Goal: Ask a question: Seek information or help from site administrators or community

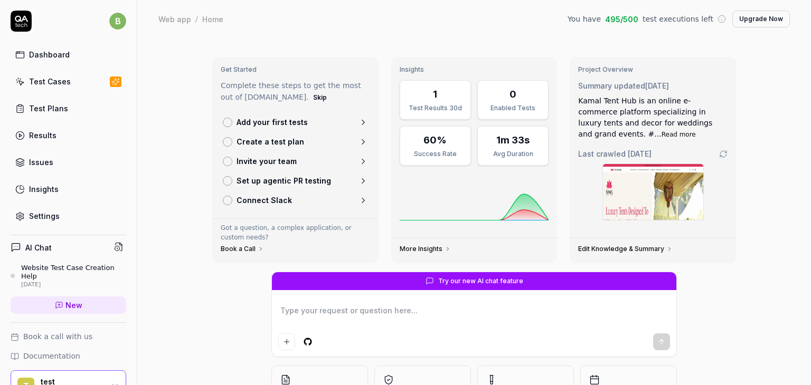
click at [44, 53] on div "Dashboard" at bounding box center [49, 54] width 41 height 11
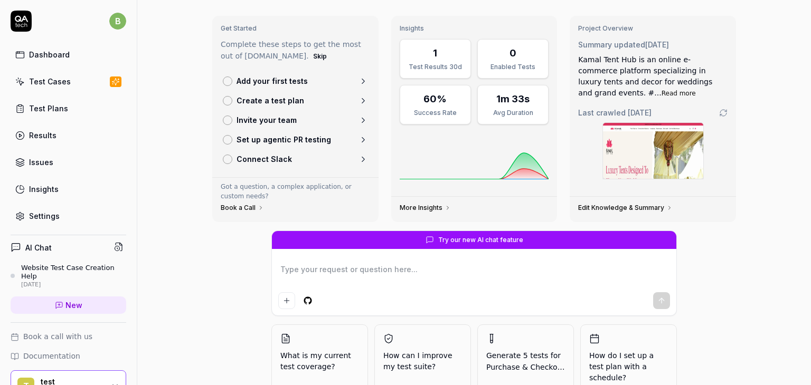
scroll to position [81, 0]
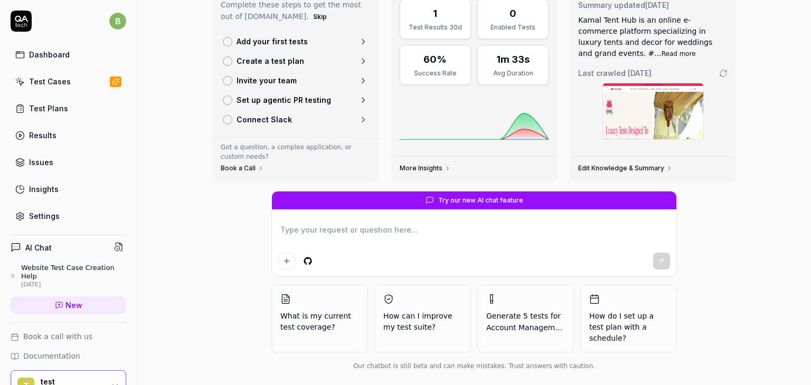
click at [42, 103] on div "Test Plans" at bounding box center [48, 108] width 39 height 11
type textarea "*"
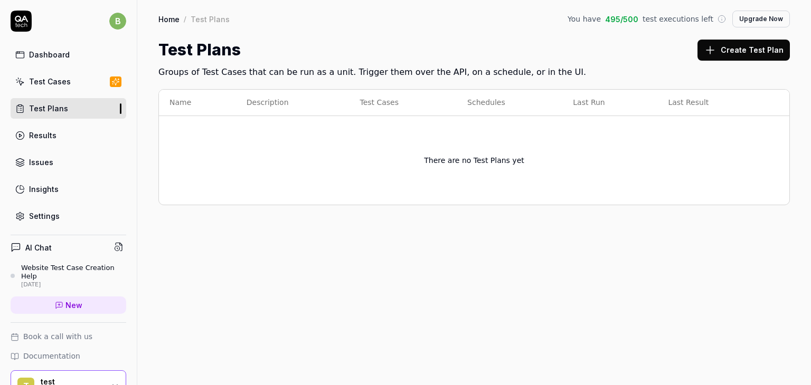
click at [741, 44] on button "Create Test Plan" at bounding box center [743, 50] width 92 height 21
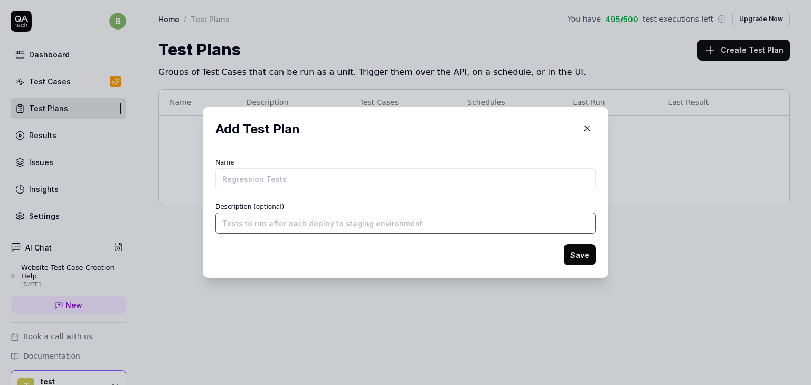
click at [258, 224] on input "Description (optional)" at bounding box center [405, 223] width 380 height 21
click at [236, 181] on input "Name" at bounding box center [405, 178] width 380 height 21
type input "webapp test"
click at [569, 260] on button "Save" at bounding box center [580, 254] width 32 height 21
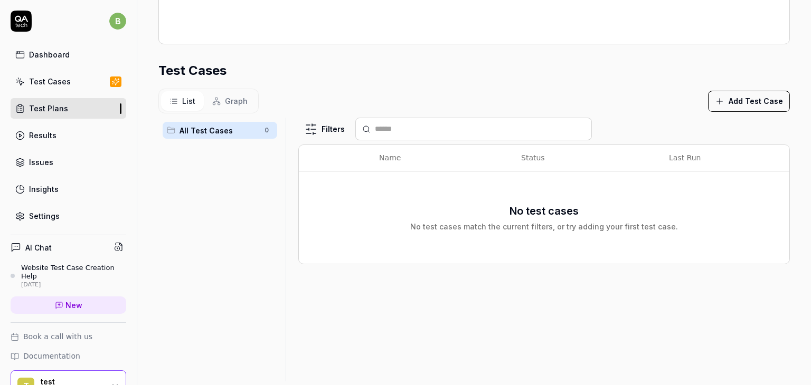
scroll to position [281, 0]
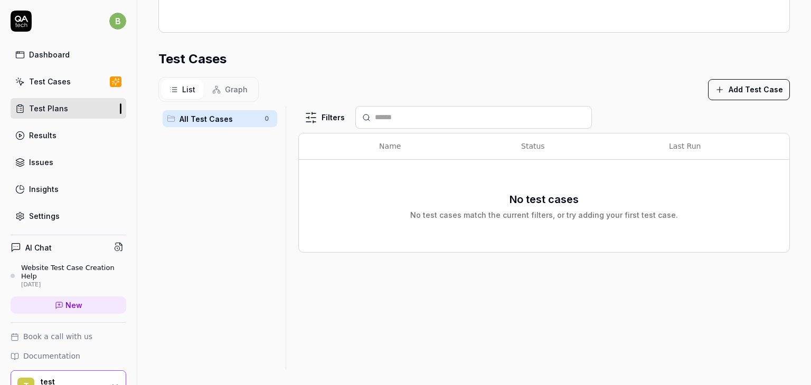
click at [50, 62] on link "Dashboard" at bounding box center [69, 54] width 116 height 21
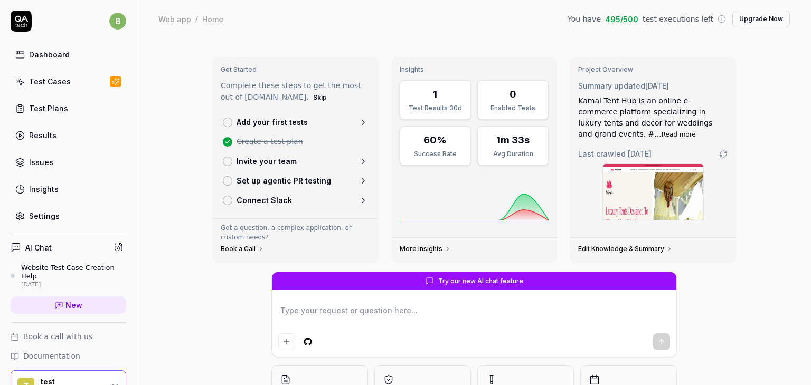
click at [252, 124] on p "Add your first tests" at bounding box center [272, 122] width 71 height 11
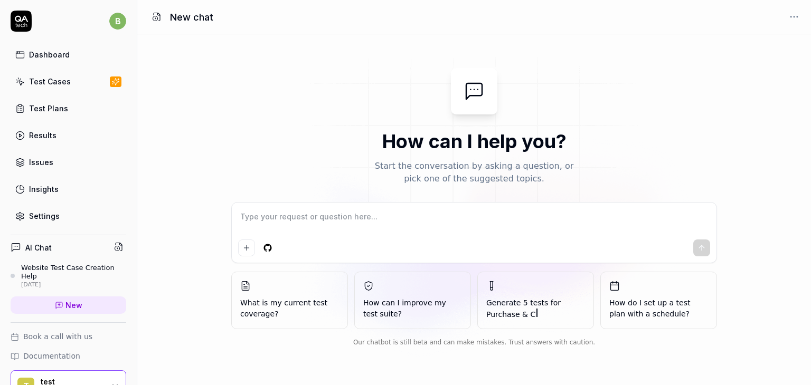
click at [295, 216] on textarea at bounding box center [474, 222] width 472 height 26
type textarea "*"
type textarea "c"
type textarea "*"
type textarea "ca"
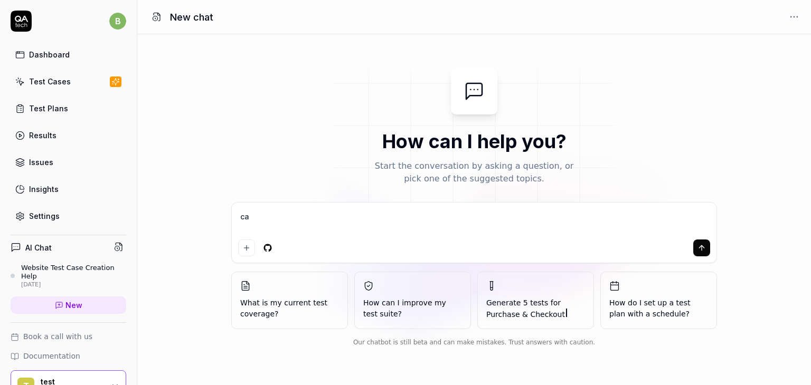
type textarea "*"
type textarea "can"
type textarea "*"
type textarea "can"
type textarea "*"
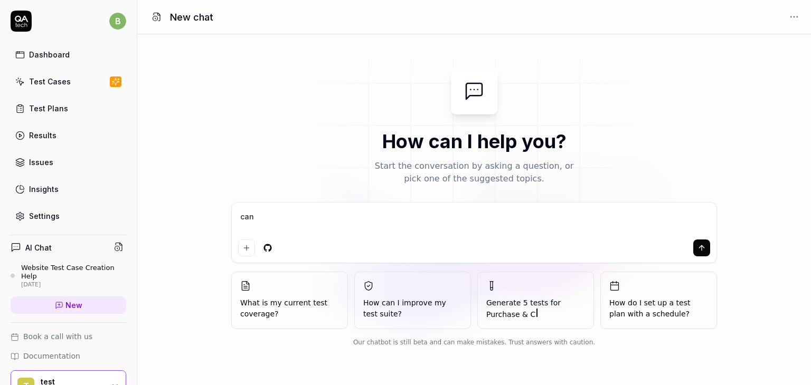
type textarea "can i"
type textarea "*"
type textarea "can"
type textarea "*"
type textarea "can u"
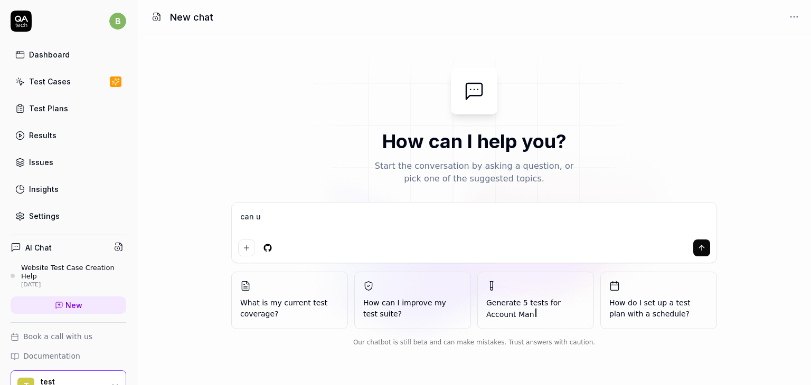
type textarea "*"
type textarea "can uo"
type textarea "*"
type textarea "can u"
type textarea "*"
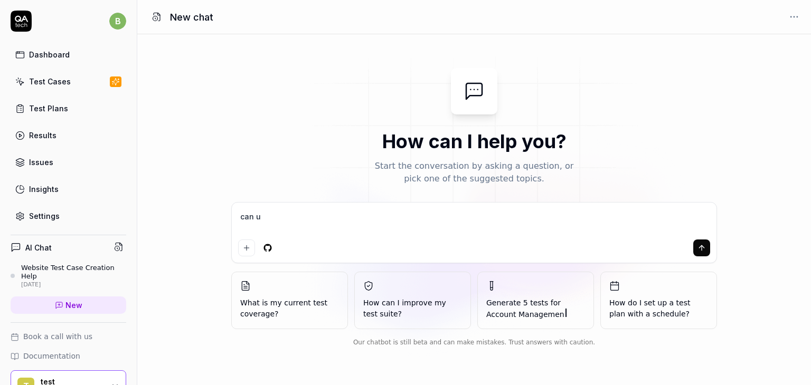
type textarea "can"
type textarea "*"
type textarea "can y"
type textarea "*"
type textarea "can yo"
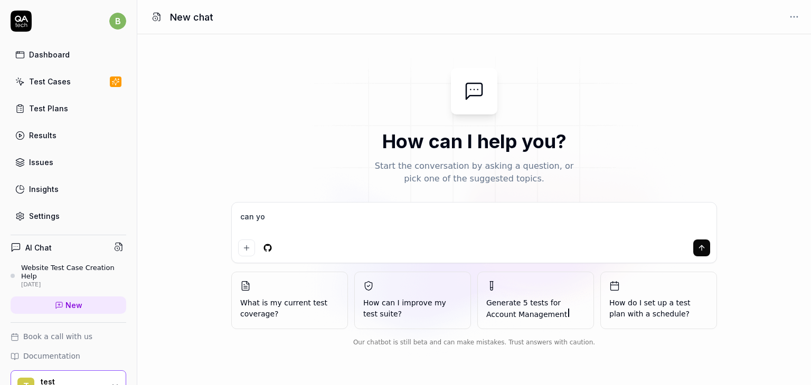
type textarea "*"
type textarea "can you"
type textarea "*"
type textarea "can you"
type textarea "*"
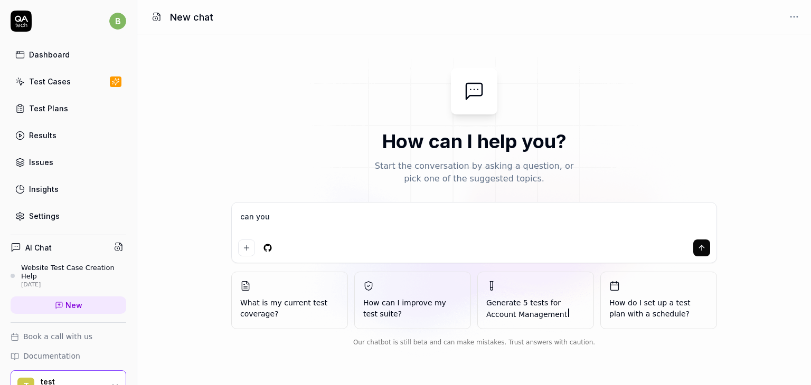
type textarea "can you t"
type textarea "*"
type textarea "can you te"
type textarea "*"
type textarea "can you tes"
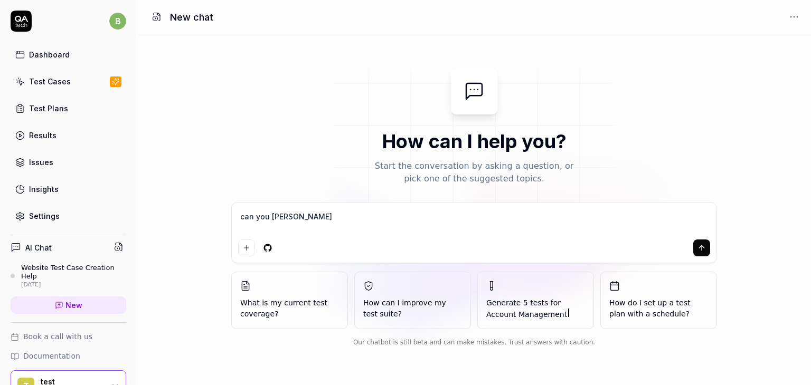
type textarea "*"
type textarea "can you test"
type textarea "*"
type textarea "can you test"
type textarea "*"
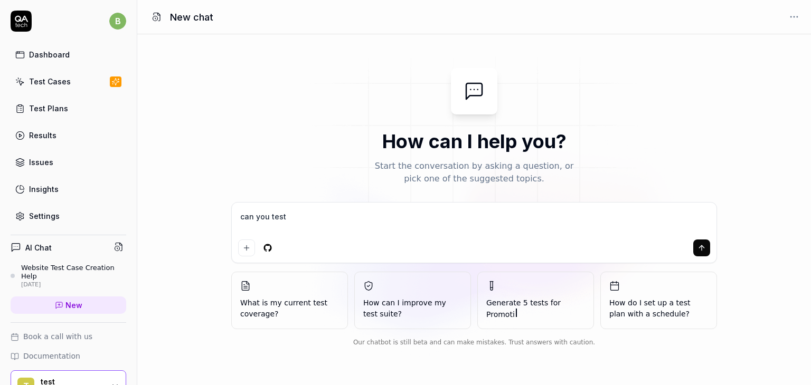
type textarea "can you test"
type textarea "*"
type textarea "can you test"
type textarea "*"
type textarea "can you test a"
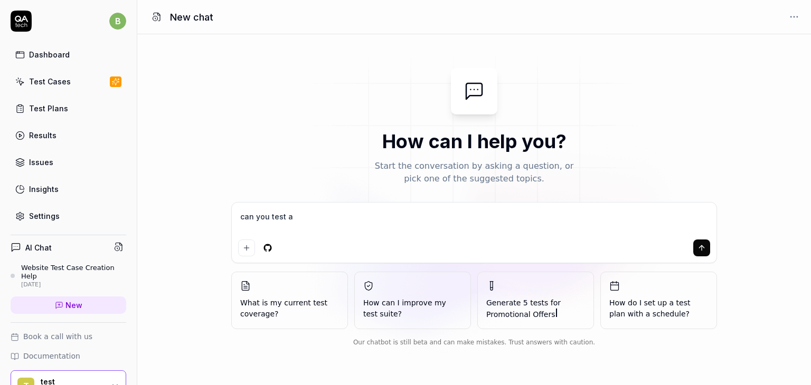
type textarea "*"
type textarea "can you test a"
type textarea "*"
type textarea "can you test a w"
type textarea "*"
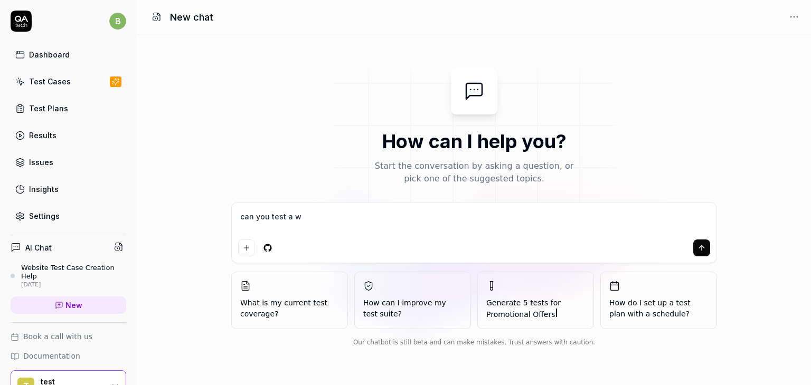
type textarea "can you test a we"
type textarea "*"
type textarea "can you test a web"
type textarea "*"
type textarea "can you test a weba"
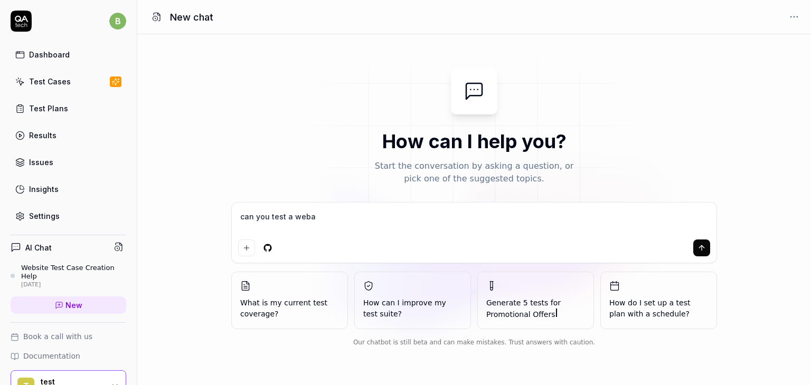
type textarea "*"
type textarea "can you test a webap"
type textarea "*"
type textarea "can you test a webapp"
type textarea "*"
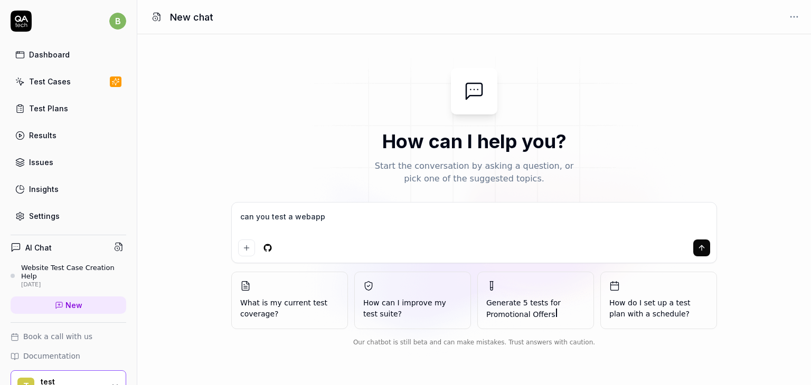
type textarea "can you test a webapp"
type textarea "*"
type textarea "can you test a webapp t"
type textarea "*"
type textarea "can you test a webapp th"
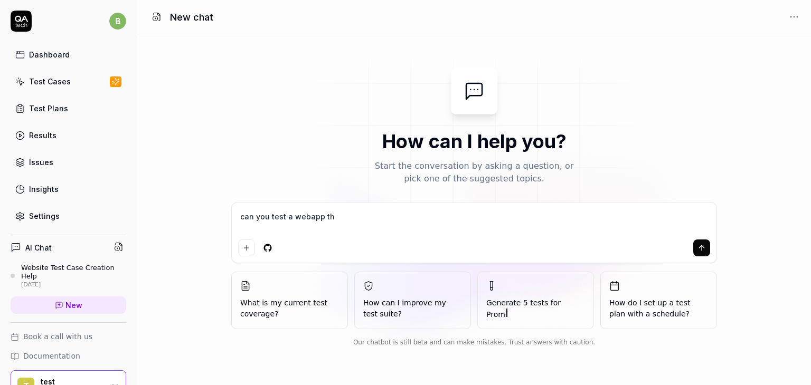
type textarea "*"
type textarea "can you test a webapp tha"
type textarea "*"
type textarea "can you test a webapp that"
type textarea "*"
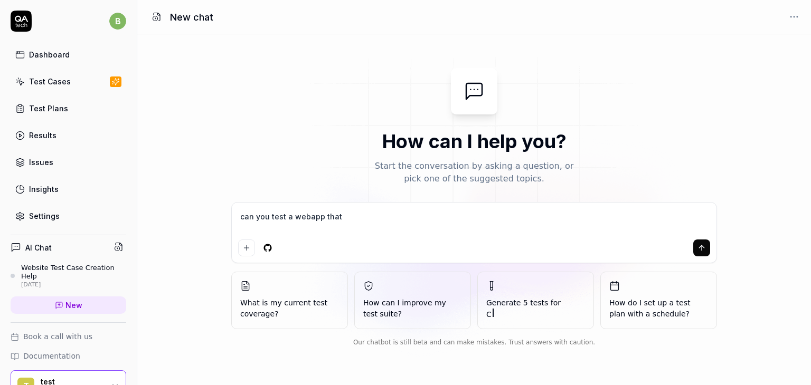
type textarea "can you test a webapp that"
type textarea "*"
type textarea "can you test a webapp that i"
type textarea "*"
type textarea "can you test a webapp that i"
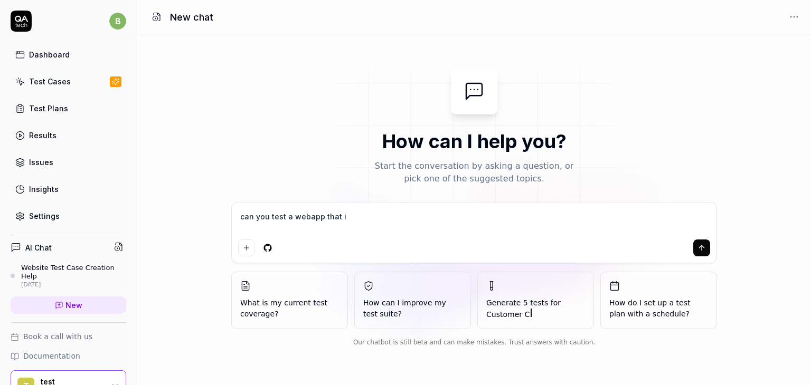
type textarea "*"
type textarea "can you test a webapp that i h"
type textarea "*"
type textarea "can you test a webapp that i ha"
type textarea "*"
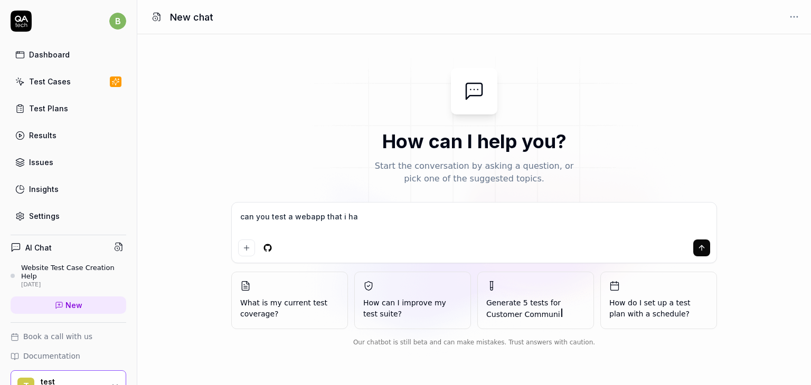
type textarea "can you test a webapp that i hav"
type textarea "*"
type textarea "can you test a webapp that i have"
type textarea "*"
type textarea "can you test a webapp that i have"
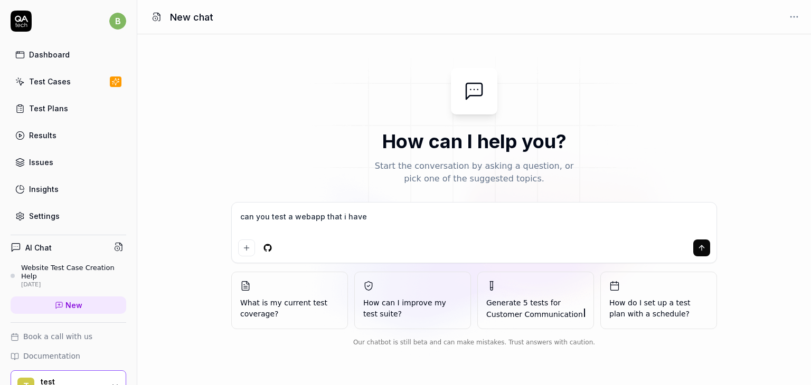
type textarea "*"
type textarea "can you test a webapp that i have d"
type textarea "*"
type textarea "can you test a webapp that i have de"
type textarea "*"
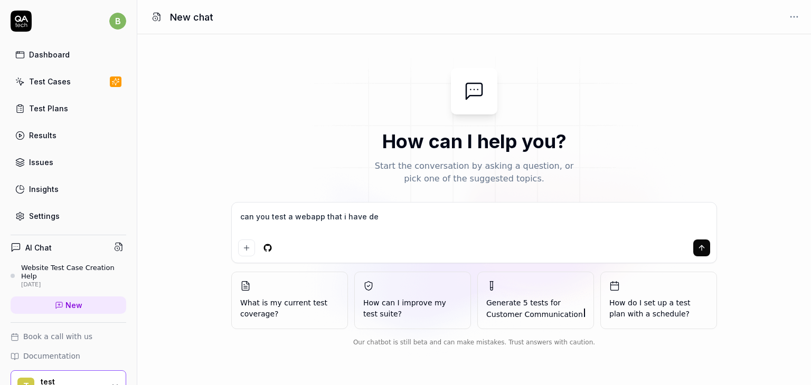
type textarea "can you test a webapp that i have deb"
type textarea "*"
type textarea "can you test a webapp that i have debe"
type textarea "*"
type textarea "can you test a webapp that i have deb"
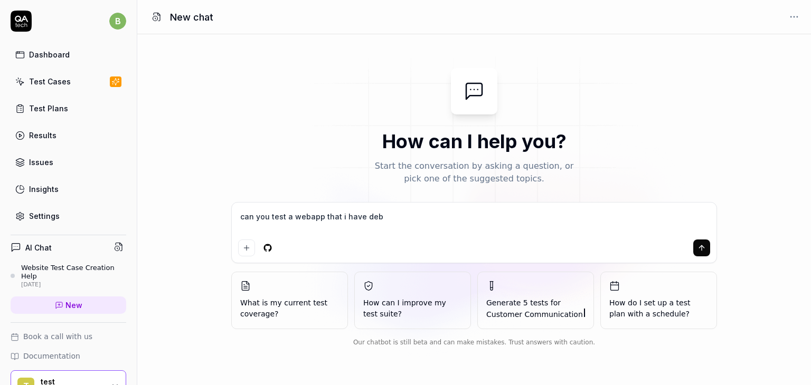
type textarea "*"
type textarea "can you test a webapp that i have de"
type textarea "*"
type textarea "can you test a webapp that i have dev"
type textarea "*"
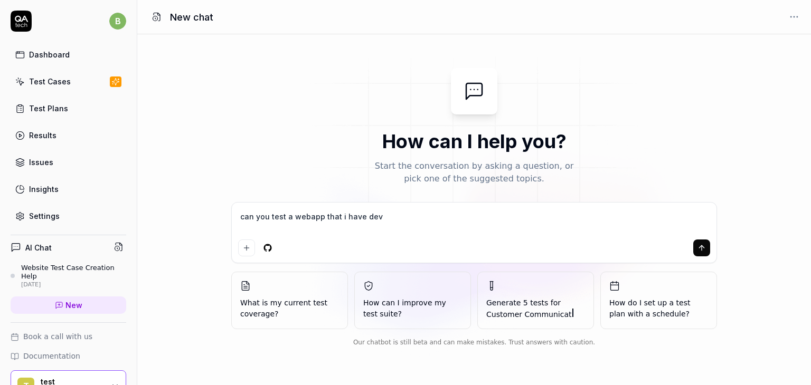
type textarea "can you test a webapp that i have deve"
type textarea "*"
type textarea "can you test a webapp that i have devel"
type textarea "*"
type textarea "can you test a webapp that i have develo"
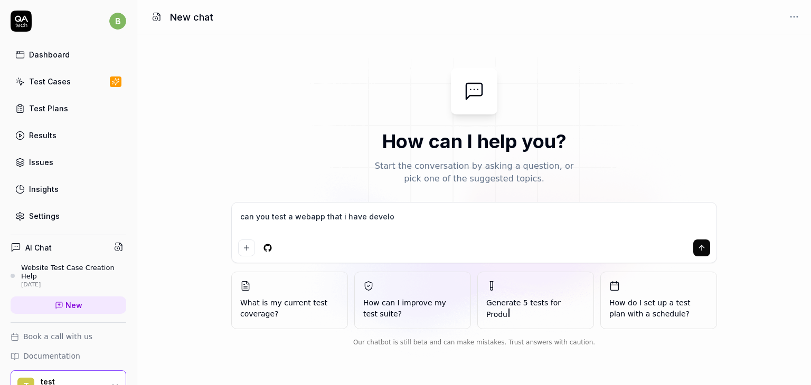
type textarea "*"
type textarea "can you test a webapp that i have develop"
type textarea "*"
type textarea "can you test a webapp that i have develope"
type textarea "*"
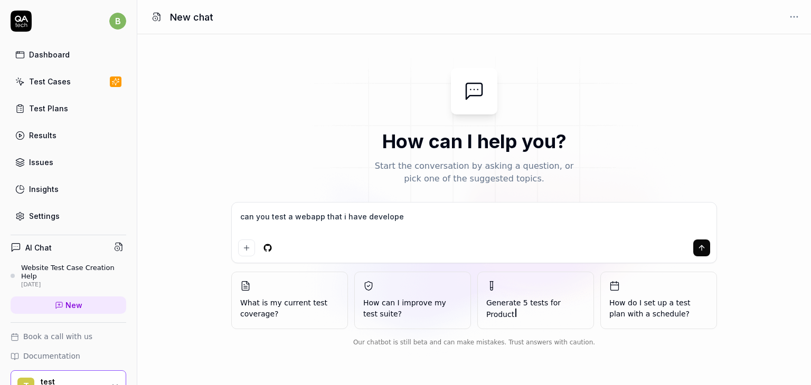
type textarea "can you test a webapp that i have developer"
type textarea "*"
type textarea "can you test a webapp that i have develope"
type textarea "*"
type textarea "can you test a webapp that i have developed"
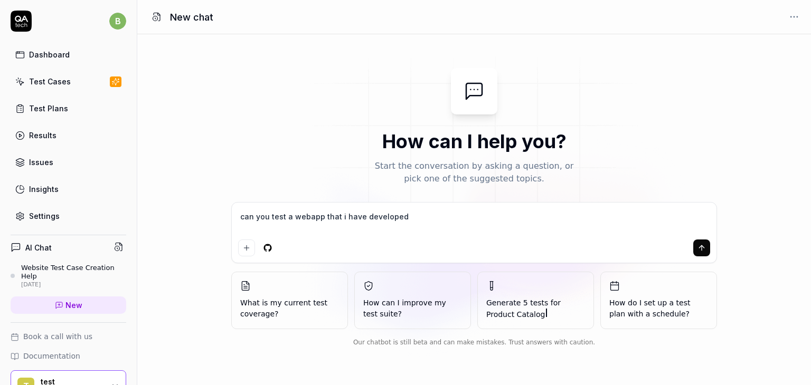
type textarea "*"
type textarea "can you test a webapp that i have developed?"
type textarea "*"
type textarea "can you test a webapp that i have developed?"
type textarea "*"
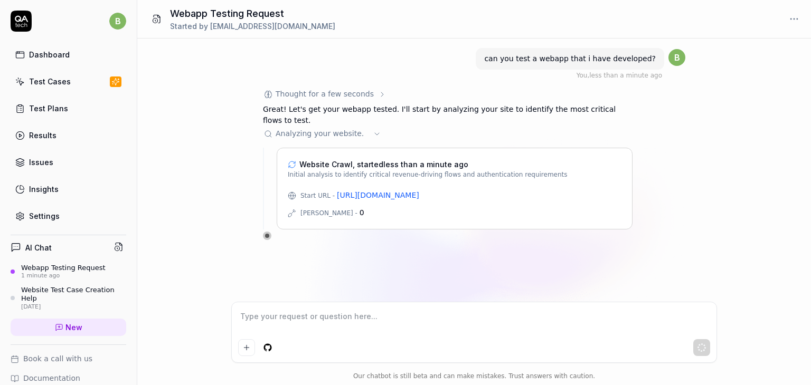
click at [320, 135] on span "Analyzing your website . .." at bounding box center [322, 133] width 93 height 11
click at [320, 135] on span "Analyzing your website ..." at bounding box center [322, 133] width 93 height 11
click at [39, 290] on div "Website Test Case Creation Help" at bounding box center [73, 294] width 105 height 17
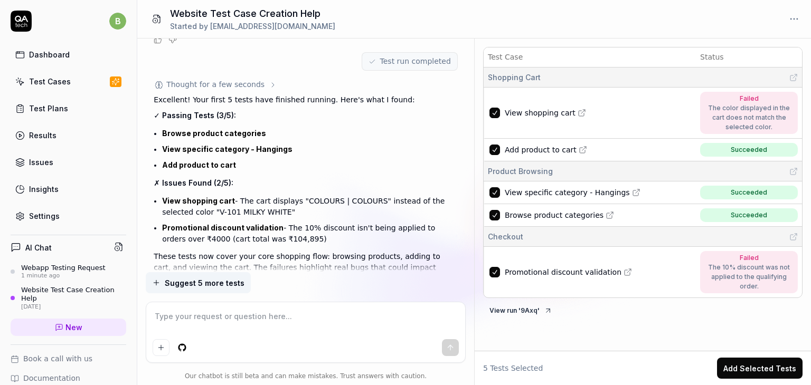
scroll to position [801, 0]
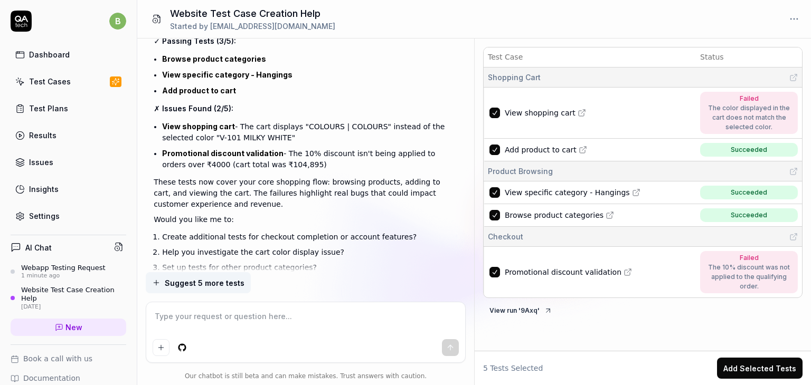
click at [55, 52] on div "Dashboard" at bounding box center [49, 54] width 41 height 11
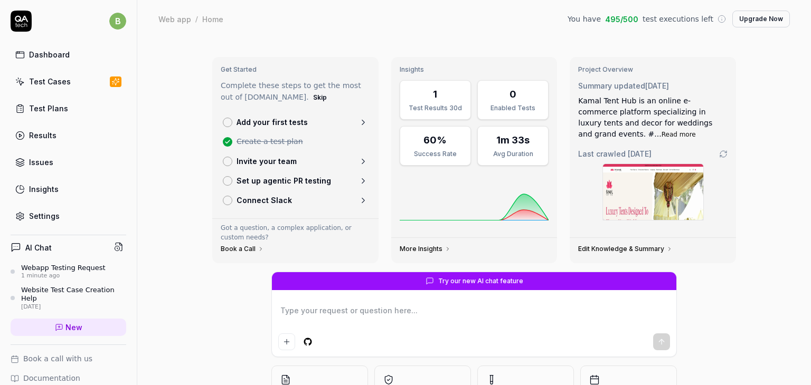
click at [34, 243] on h4 "AI Chat" at bounding box center [38, 247] width 26 height 11
type textarea "*"
click at [59, 328] on icon at bounding box center [59, 328] width 8 height 8
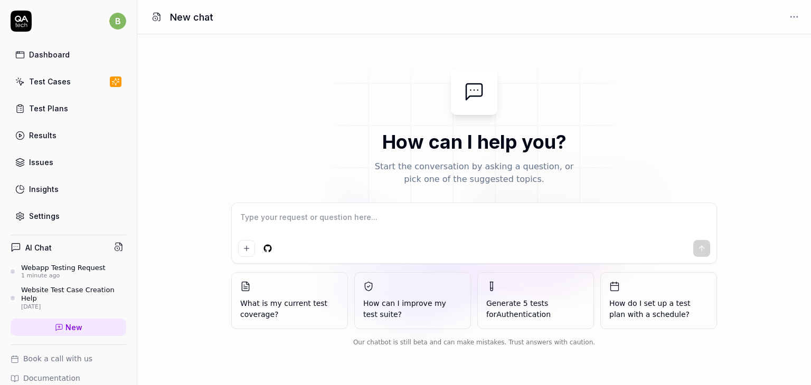
type textarea "*"
type textarea "T"
type textarea "*"
type textarea "Te"
type textarea "*"
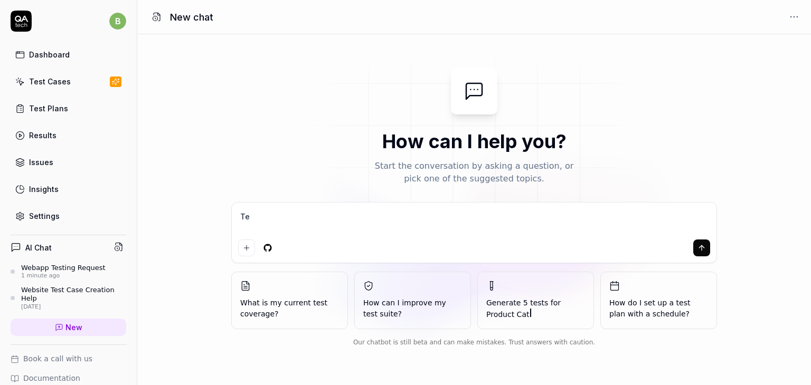
type textarea "Tea"
type textarea "*"
type textarea "Teas"
type textarea "*"
type textarea "Tea"
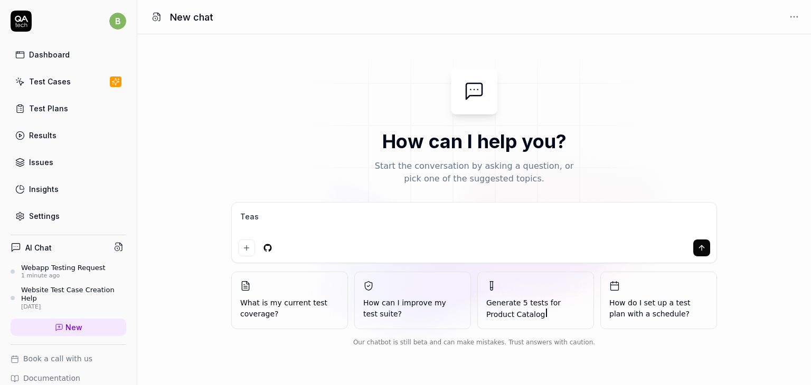
type textarea "*"
type textarea "Te"
type textarea "*"
type textarea "Tes"
type textarea "*"
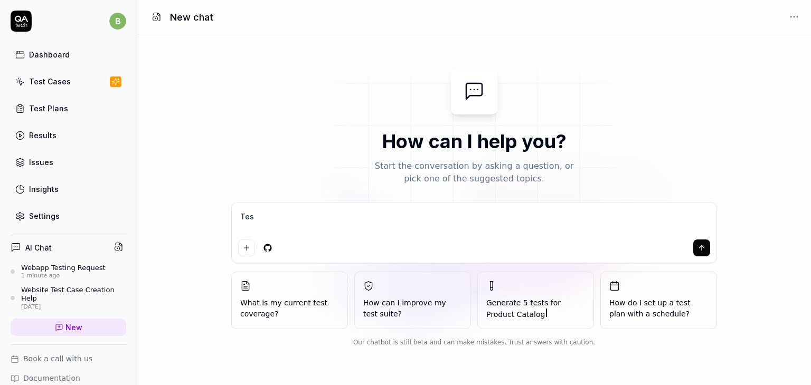
type textarea "Test"
type textarea "*"
type textarea "Test"
type textarea "*"
type textarea "Test t"
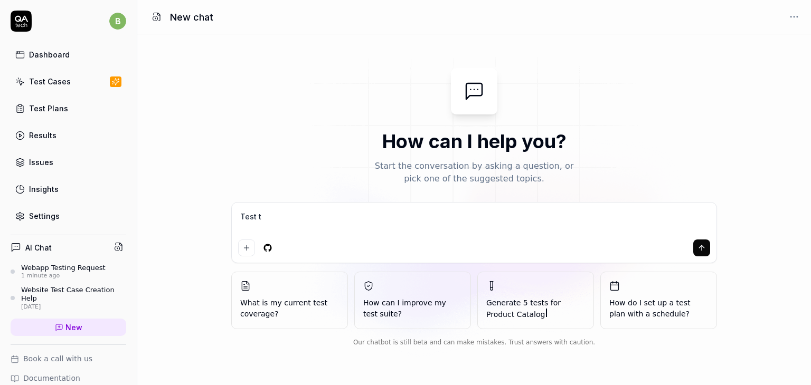
type textarea "*"
type textarea "Test te"
type textarea "*"
type textarea "Test t"
type textarea "*"
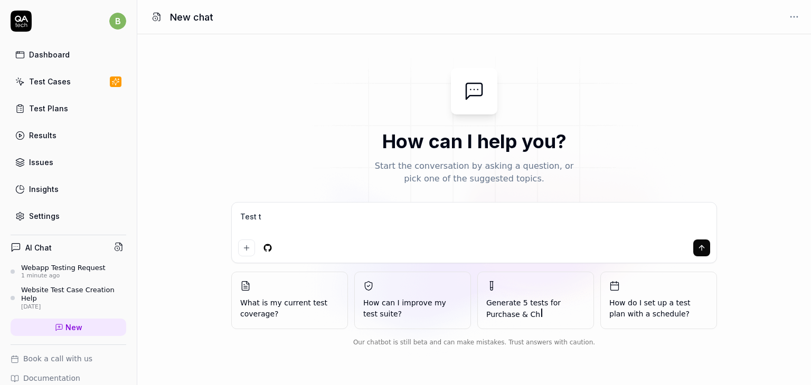
type textarea "Test th"
type textarea "*"
type textarea "Test the"
type textarea "*"
type textarea "Test the"
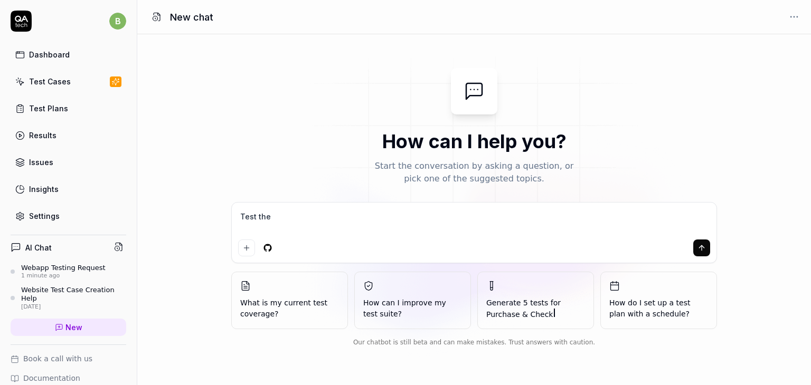
type textarea "*"
type textarea "Test the w"
type textarea "*"
type textarea "Test the we"
type textarea "*"
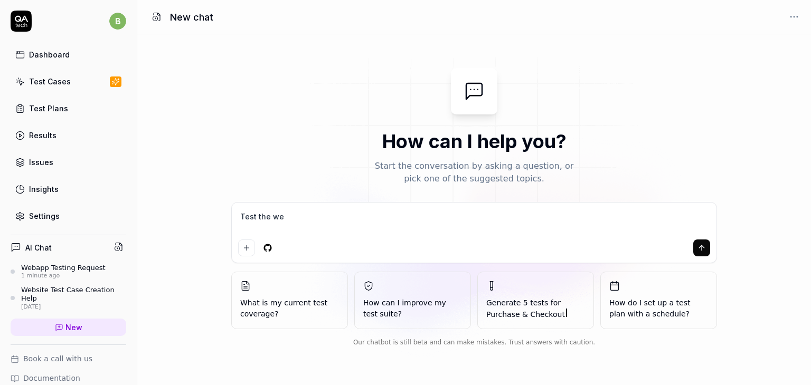
type textarea "Test the web"
type textarea "*"
type textarea "Test the weba"
type textarea "*"
type textarea "Test the webap"
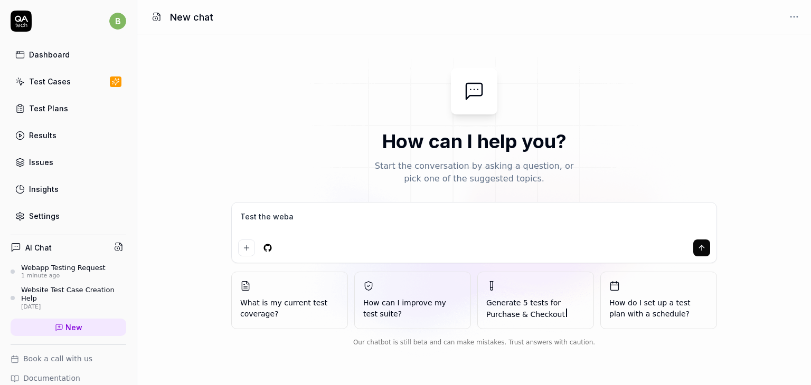
type textarea "*"
type textarea "Test the webapp"
type textarea "*"
type textarea "Test the webapp"
type textarea "*"
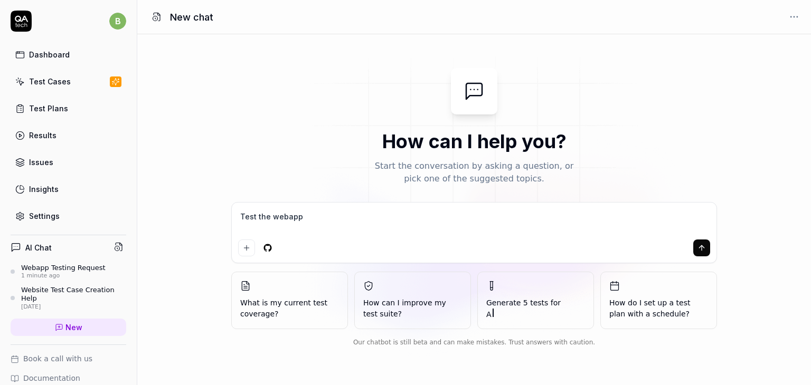
type textarea "Test the webapp a"
type textarea "*"
type textarea "Test the webapp ap"
type textarea "*"
type textarea "Test the webapp app"
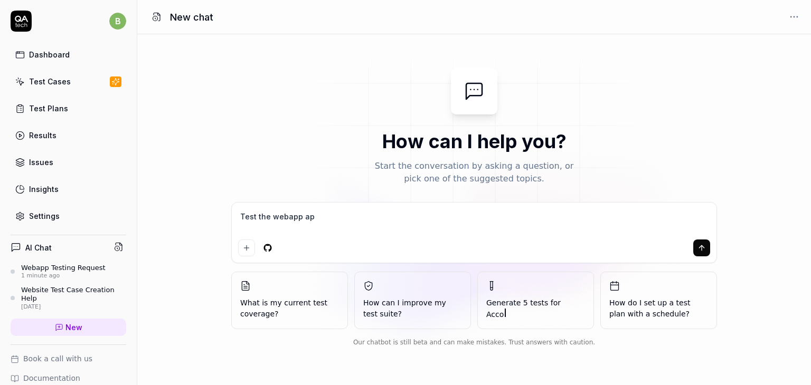
type textarea "*"
type textarea "Test the webapp app,"
type textarea "*"
type textarea "Test the webapp app"
type textarea "*"
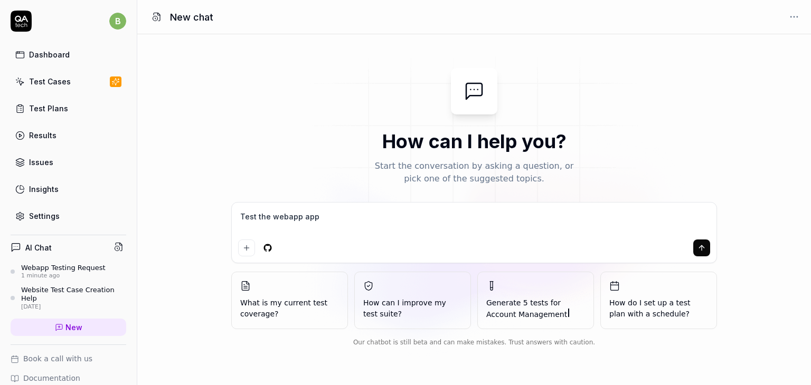
type textarea "Test the webapp app."
type textarea "*"
type textarea "Test the webapp app.s"
type textarea "*"
type textarea "Test the webapp [DOMAIN_NAME]"
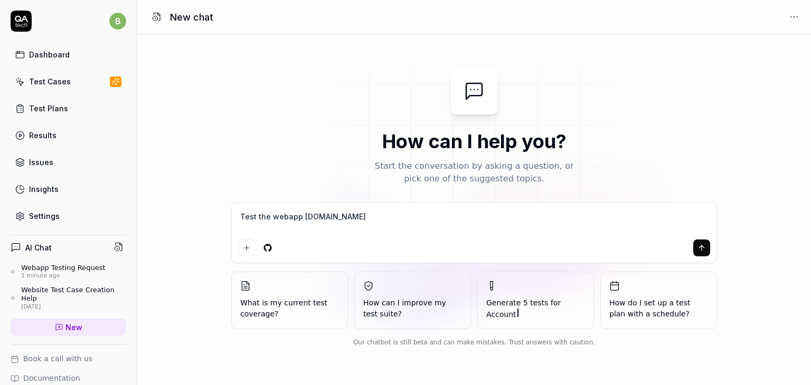
type textarea "*"
type textarea "Test the webapp app.sup"
type textarea "*"
type textarea "Test the webapp app.supe"
type textarea "*"
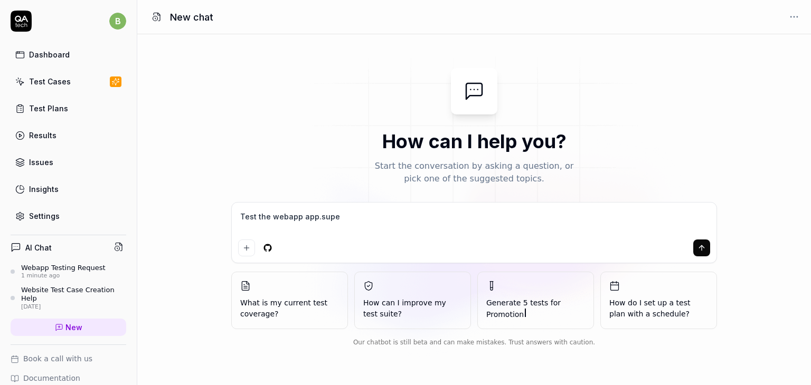
type textarea "Test the webapp app.super"
type textarea "*"
type textarea "Test the webapp app.superp"
type textarea "*"
type textarea "Test the webapp app.superpo"
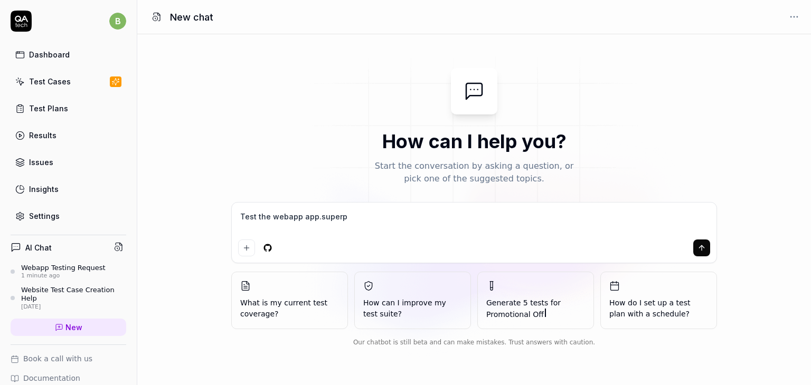
type textarea "*"
type textarea "Test the webapp app.superpop"
type textarea "*"
type textarea "Test the webapp app.superpopu"
type textarea "*"
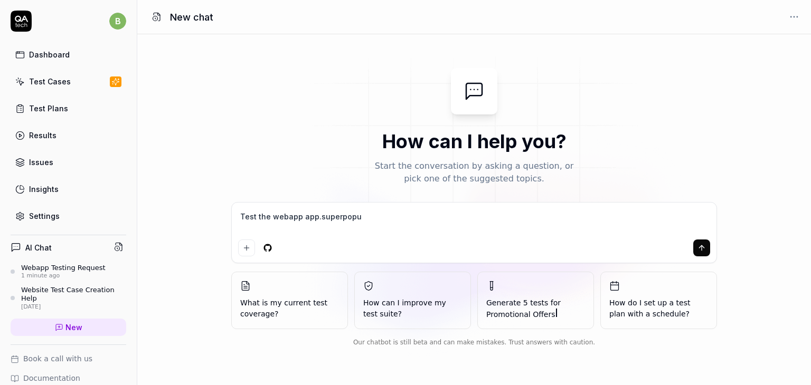
type textarea "Test the webapp app.superpopup"
type textarea "*"
type textarea "Test the webapp app.superpopups"
type textarea "*"
type textarea "Test the webapp app.superpopups."
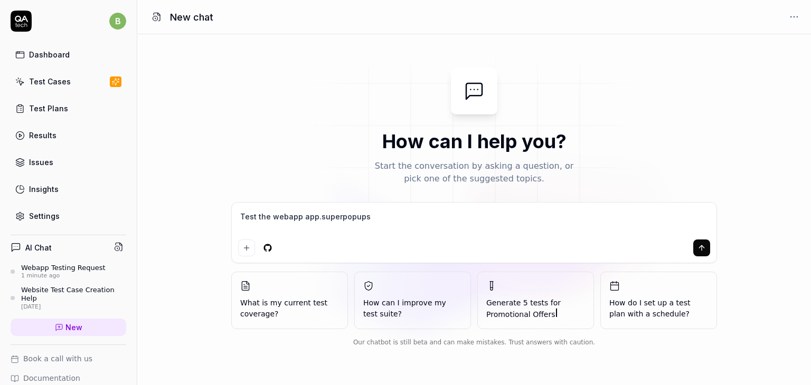
type textarea "*"
type textarea "Test the webapp app.superpopups.c"
type textarea "*"
type textarea "Test the webapp [DOMAIN_NAME]"
type textarea "*"
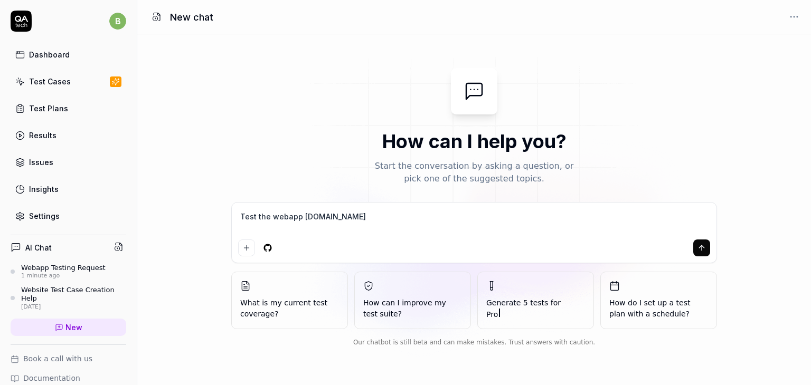
type textarea "Test the webapp [DOMAIN_NAME]"
type textarea "*"
type textarea "Test the webapp [DOMAIN_NAME]"
click at [705, 251] on icon "submit" at bounding box center [701, 248] width 8 height 8
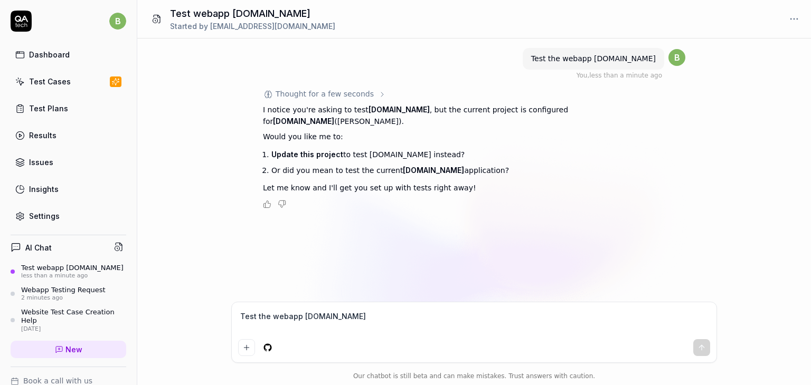
type textarea "*"
click at [286, 324] on textarea "Test the webapp [DOMAIN_NAME]" at bounding box center [474, 322] width 472 height 26
type textarea "u"
type textarea "*"
type textarea "up"
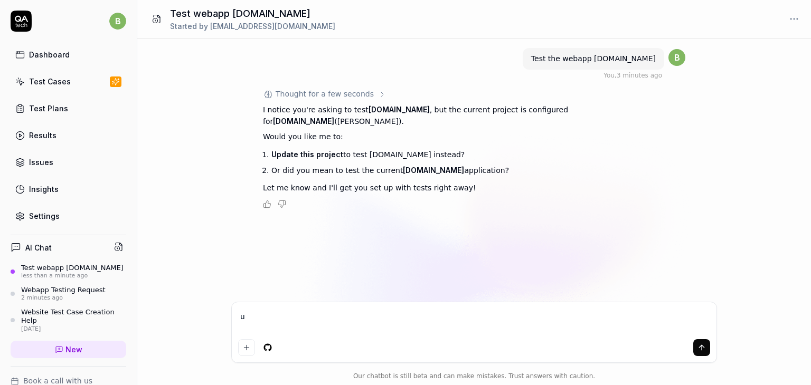
type textarea "*"
type textarea "upd"
type textarea "*"
type textarea "updt"
type textarea "*"
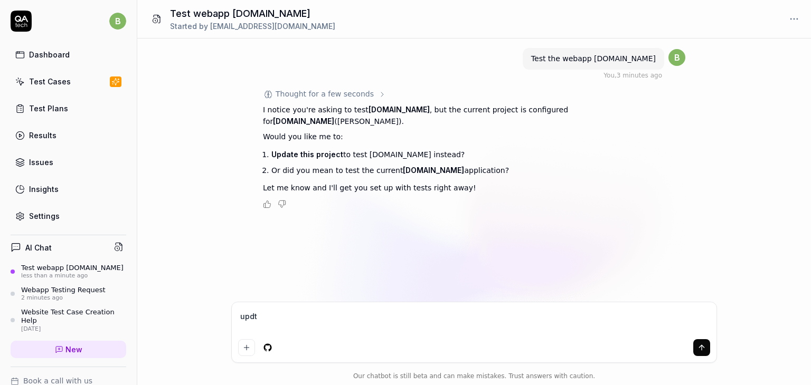
type textarea "upd"
type textarea "*"
type textarea "upda"
type textarea "*"
type textarea "updat"
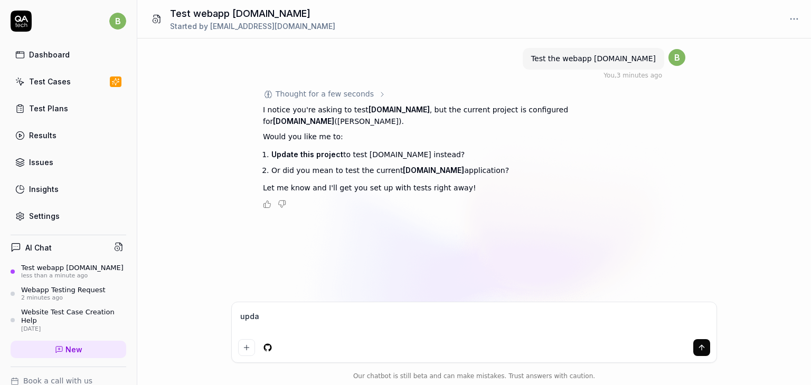
type textarea "*"
type textarea "updat"
type textarea "*"
type textarea "updat"
type textarea "*"
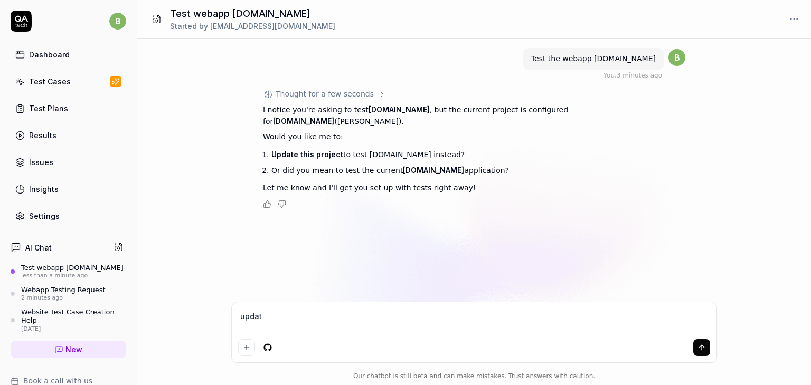
type textarea "update"
type textarea "*"
type textarea "update"
type textarea "*"
type textarea "update h"
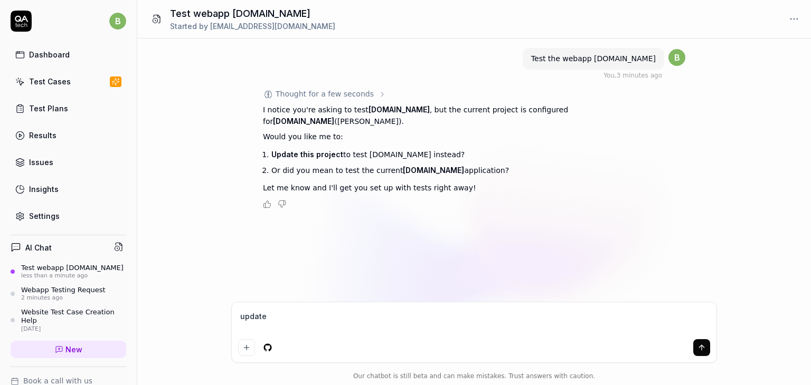
type textarea "*"
type textarea "update ht"
type textarea "*"
type textarea "update h"
type textarea "*"
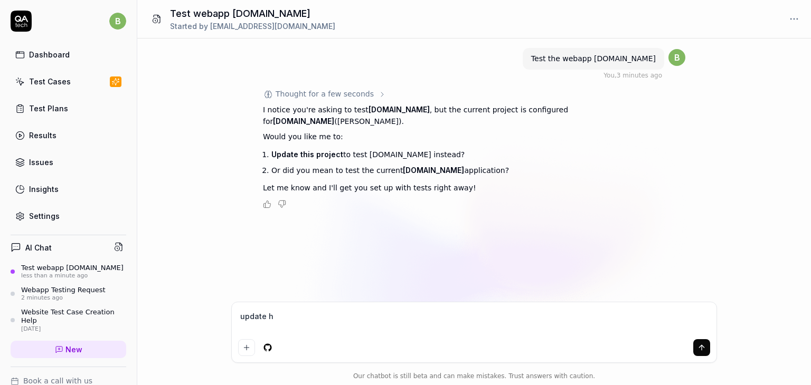
type textarea "update"
type textarea "*"
type textarea "update t"
type textarea "*"
type textarea "update th"
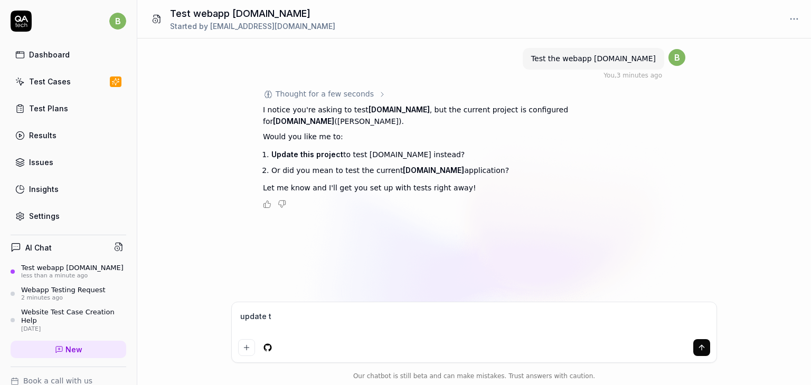
type textarea "*"
type textarea "update the"
type textarea "*"
type textarea "update the"
type textarea "*"
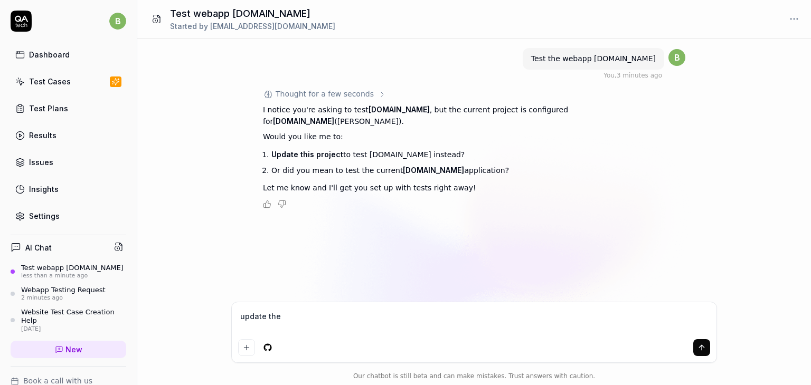
type textarea "update the p"
type textarea "*"
type textarea "update the pr"
type textarea "*"
type textarea "update the pro"
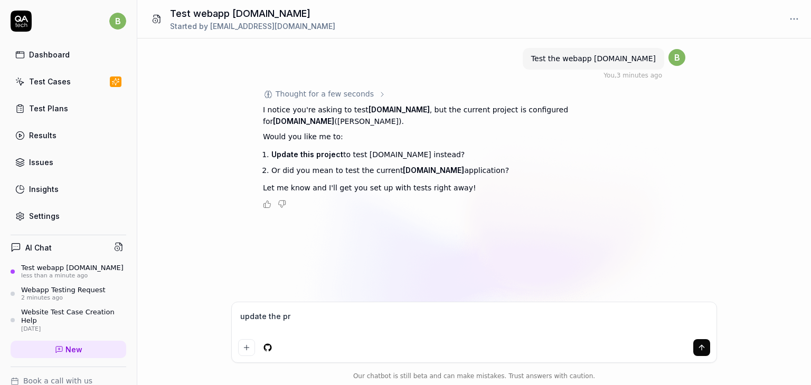
type textarea "*"
type textarea "update the proj"
type textarea "*"
type textarea "update the proje"
type textarea "*"
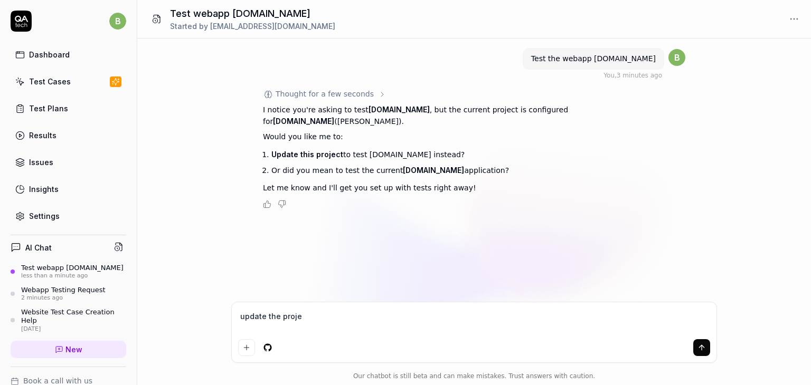
type textarea "update the projec"
type textarea "*"
type textarea "update the project"
type textarea "*"
type textarea "update the project"
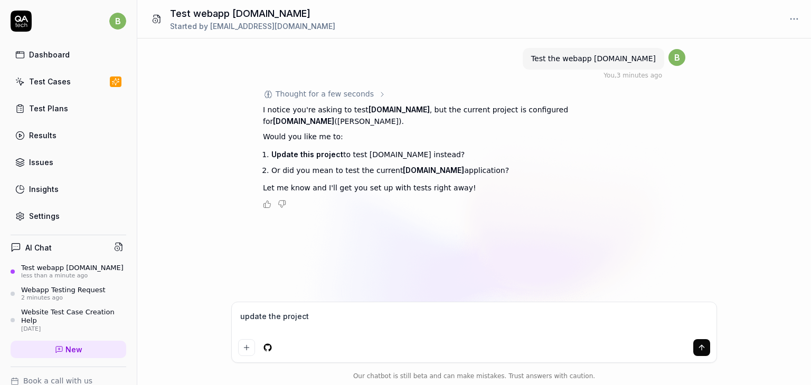
type textarea "*"
type textarea "update the project t"
type textarea "*"
type textarea "update the project to"
type textarea "*"
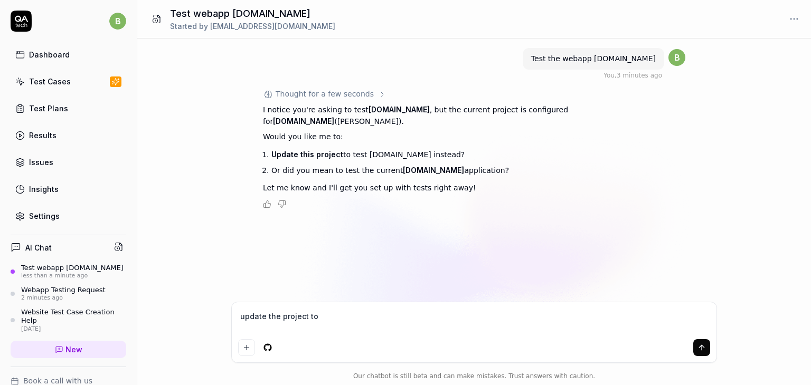
type textarea "update the project to"
type textarea "*"
type textarea "update the project to a"
type textarea "*"
type textarea "update the project to ap"
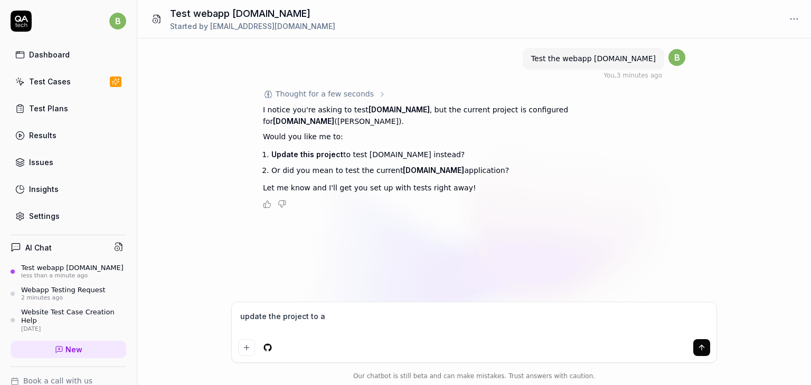
type textarea "*"
type textarea "update the project to app"
type textarea "*"
type textarea "update the project to app."
type textarea "*"
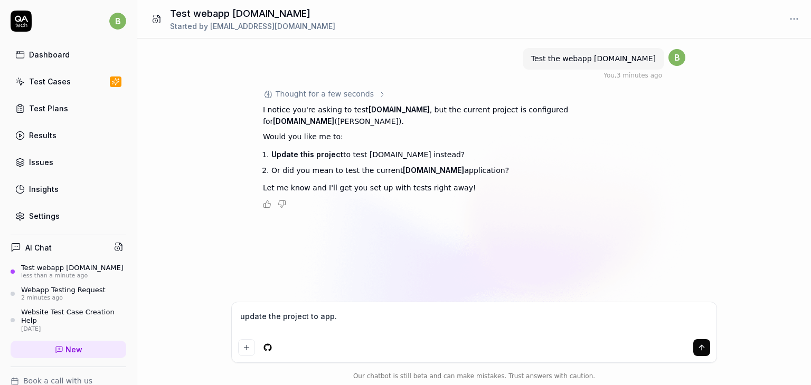
type textarea "update the project to app.s"
type textarea "*"
type textarea "update the project to [DOMAIN_NAME]"
type textarea "*"
type textarea "update the project to app.sup"
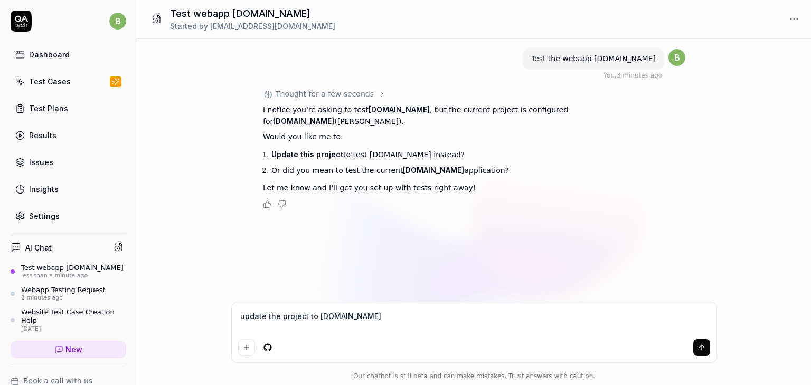
type textarea "*"
type textarea "update the project to app.supe"
type textarea "*"
type textarea "update the project to app.super"
type textarea "*"
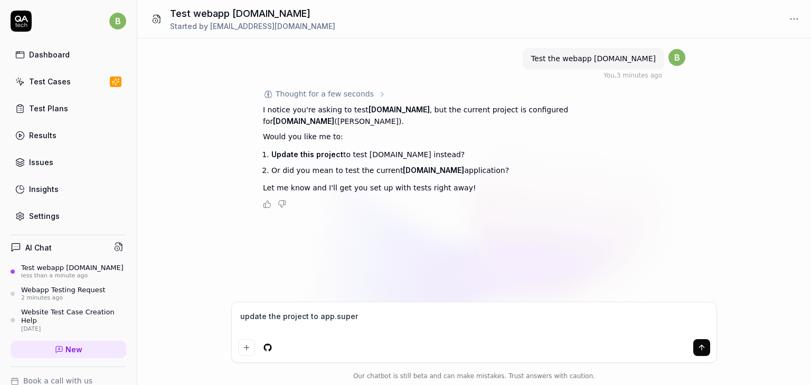
type textarea "update the project to app.superp"
type textarea "*"
type textarea "update the project to app.superpo"
type textarea "*"
type textarea "update the project to app.superpop"
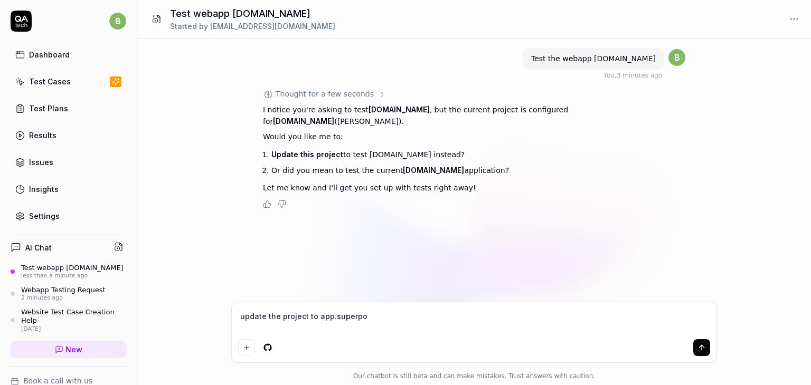
type textarea "*"
type textarea "update the project to app.superpopu"
type textarea "*"
type textarea "update the project to app.superpopup"
type textarea "*"
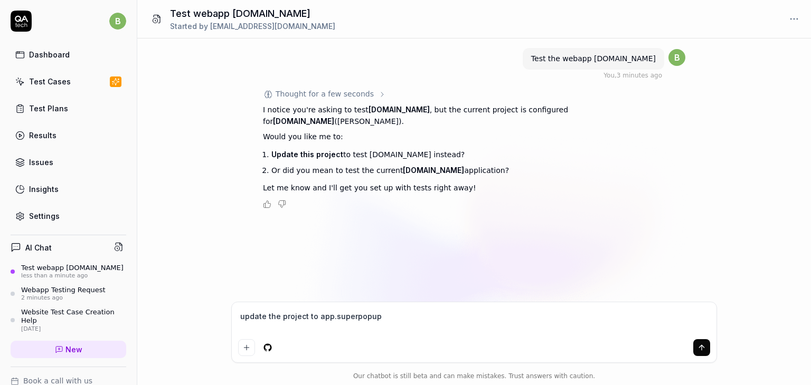
type textarea "update the project to app.superpopups"
type textarea "*"
type textarea "update the project to app.superpopups,"
type textarea "*"
type textarea "update the project to app.superpopups"
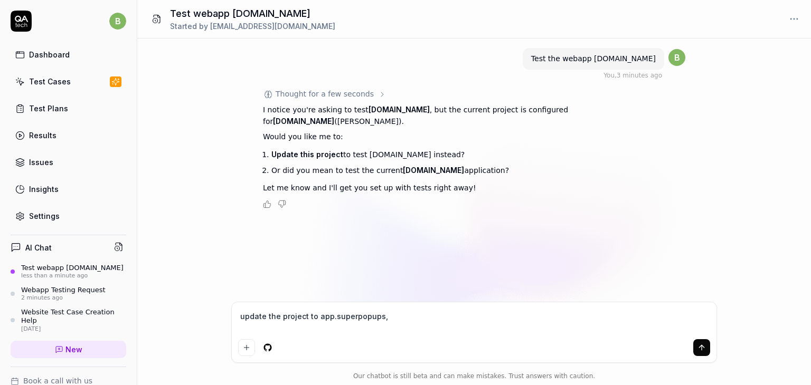
type textarea "*"
type textarea "update the project to app.superpopups."
type textarea "*"
type textarea "update the project to app.superpopups.c"
type textarea "*"
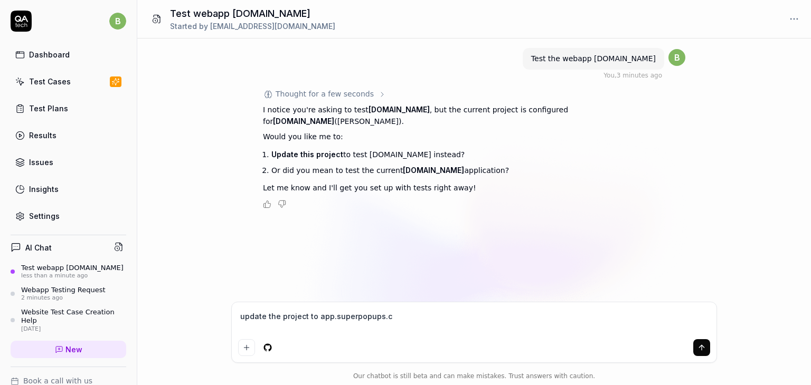
type textarea "update the project to [DOMAIN_NAME]"
type textarea "*"
type textarea "update the project to [DOMAIN_NAME]"
type textarea "*"
type textarea "update the project to [DOMAIN_NAME]"
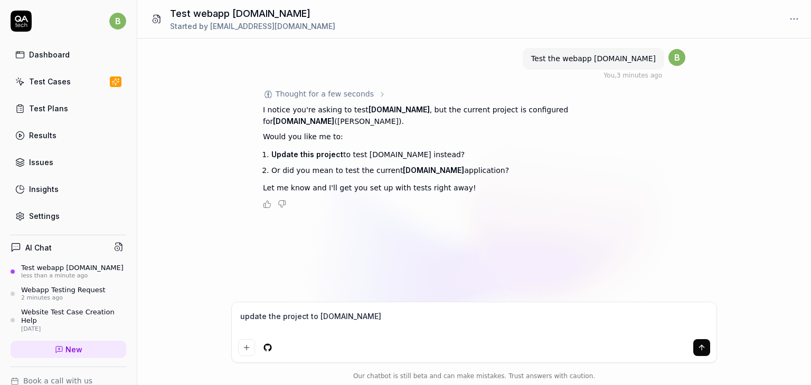
click at [700, 347] on icon "submit" at bounding box center [701, 348] width 8 height 8
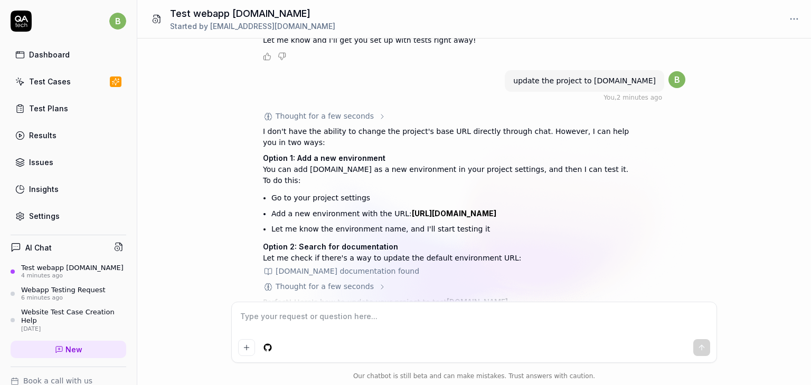
scroll to position [124, 0]
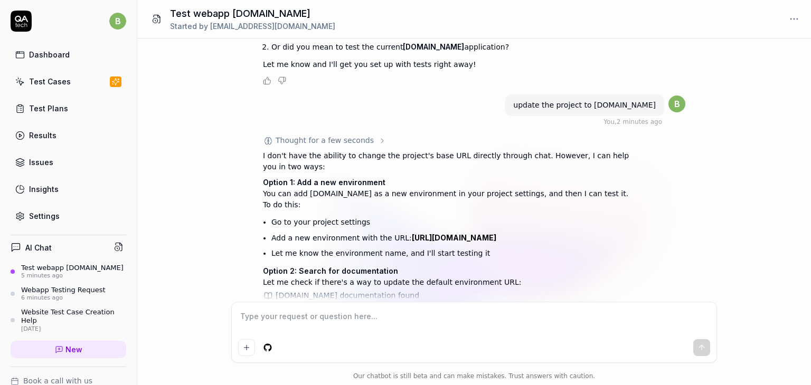
click at [51, 222] on link "Settings" at bounding box center [69, 216] width 116 height 21
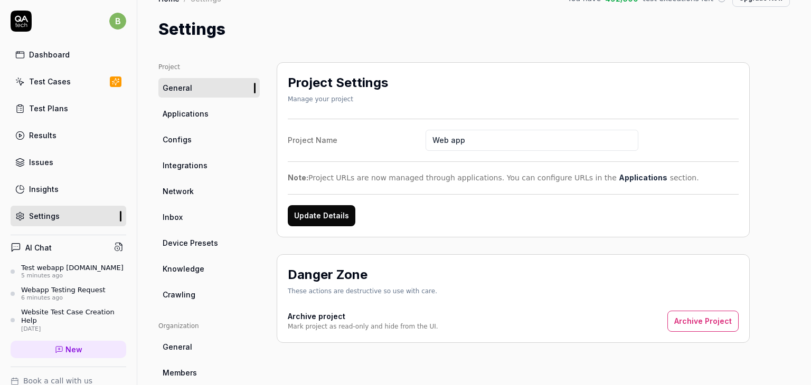
scroll to position [10, 0]
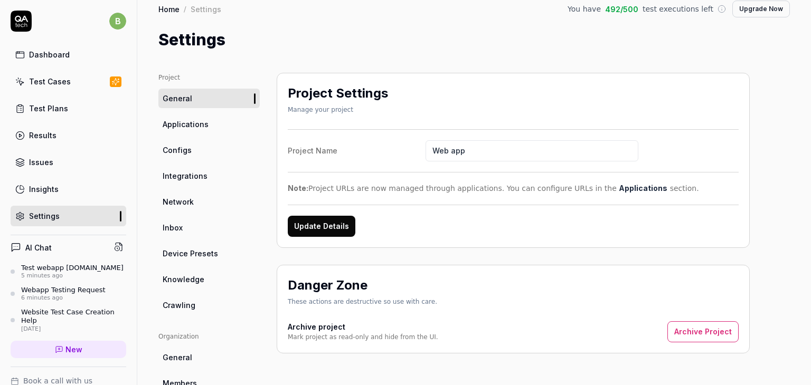
click at [186, 124] on span "Applications" at bounding box center [186, 124] width 46 height 11
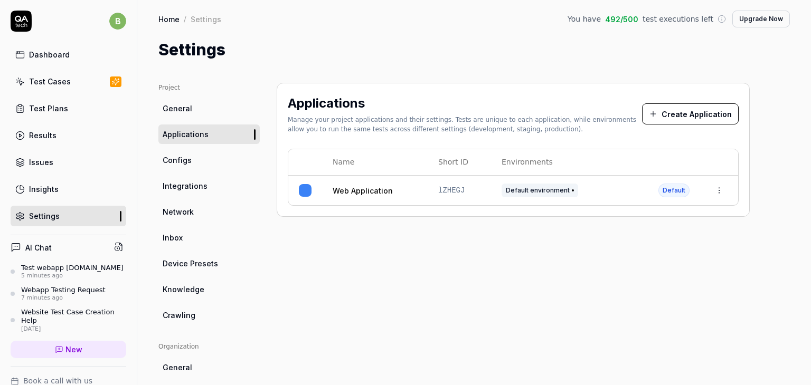
click at [52, 272] on div "Test webapp [DOMAIN_NAME]" at bounding box center [72, 268] width 102 height 8
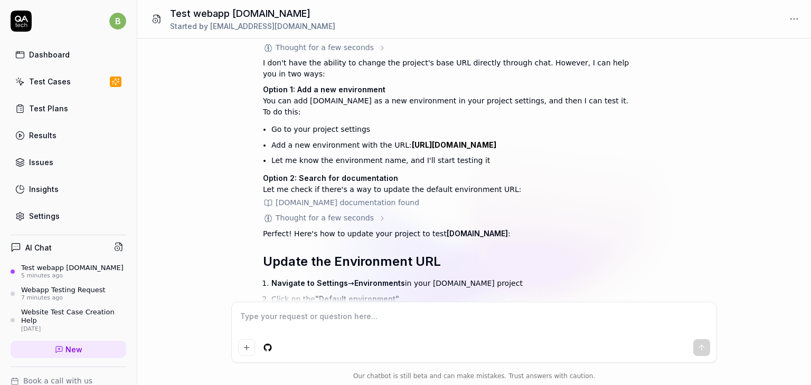
scroll to position [217, 0]
type textarea "*"
drag, startPoint x: 404, startPoint y: 142, endPoint x: 524, endPoint y: 148, distance: 119.5
click at [524, 148] on li "Add a new environment with the URL: [URL][DOMAIN_NAME]" at bounding box center [451, 145] width 361 height 16
copy link "[URL][DOMAIN_NAME]"
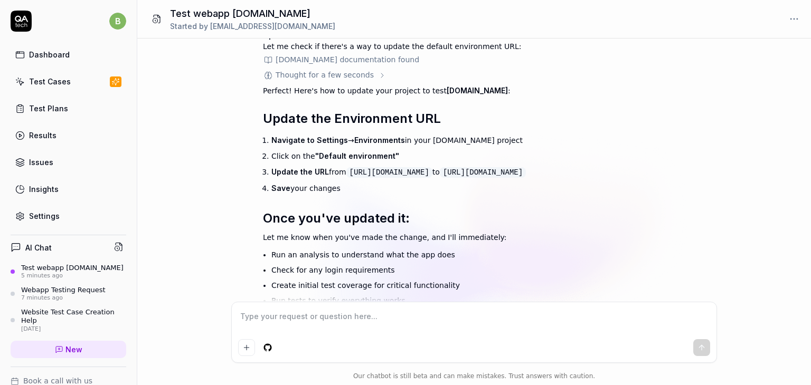
scroll to position [361, 0]
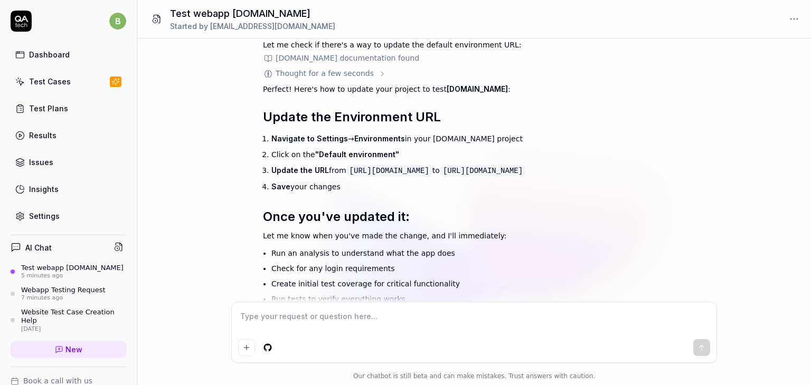
click at [39, 217] on div "Settings" at bounding box center [44, 216] width 31 height 11
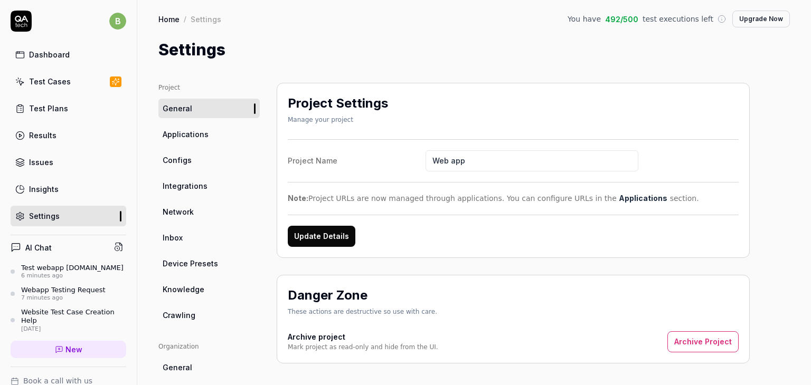
click at [181, 136] on span "Applications" at bounding box center [186, 134] width 46 height 11
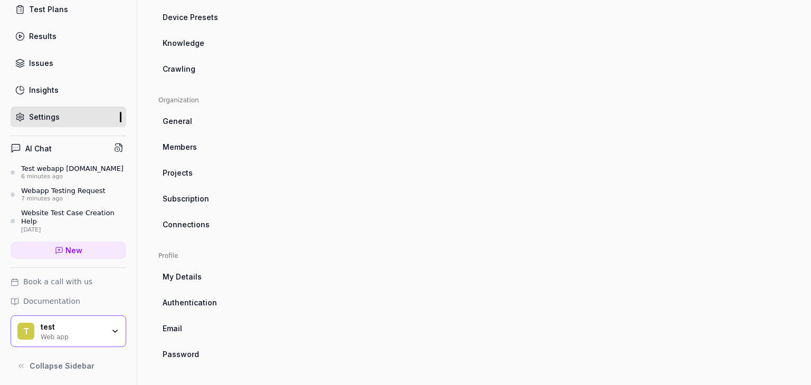
scroll to position [108, 0]
click at [54, 328] on div "test" at bounding box center [72, 325] width 63 height 10
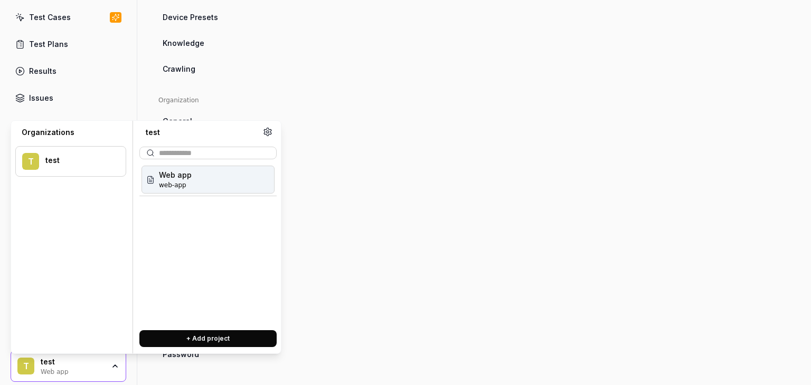
scroll to position [65, 0]
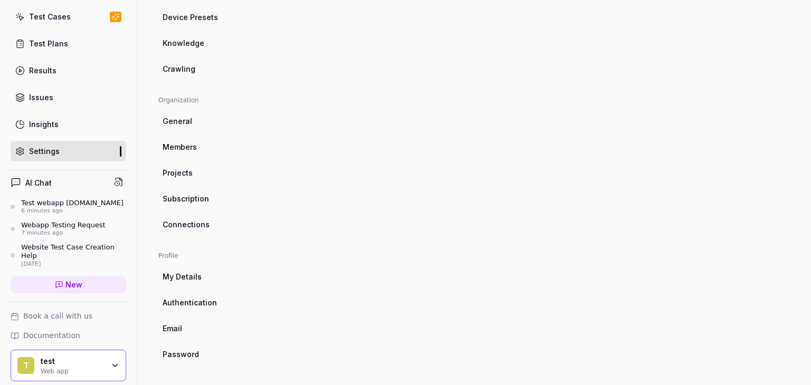
click at [354, 251] on div "Applications Manage your project applications and their settings. Tests are uni…" at bounding box center [513, 100] width 473 height 528
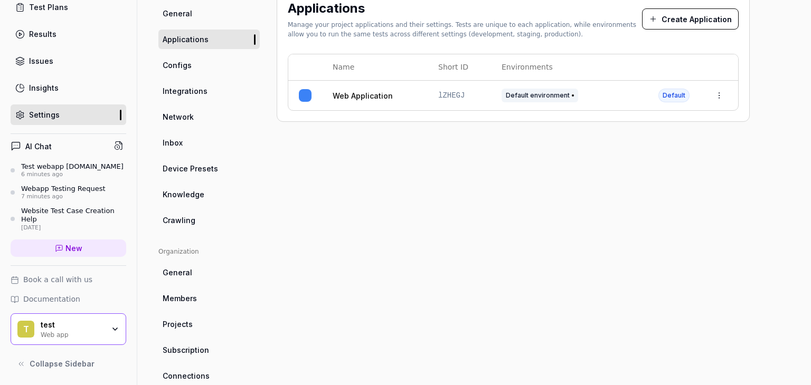
scroll to position [0, 0]
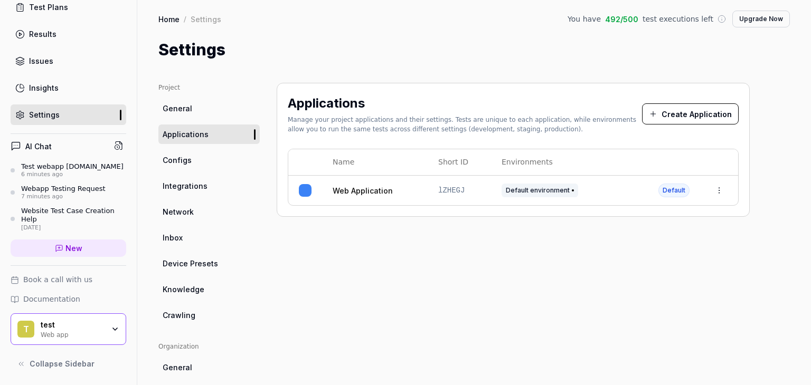
click at [182, 111] on span "General" at bounding box center [178, 108] width 30 height 11
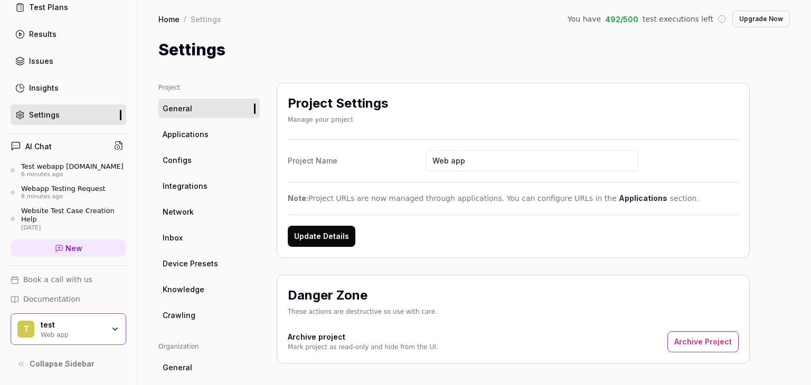
click at [179, 135] on span "Applications" at bounding box center [186, 134] width 46 height 11
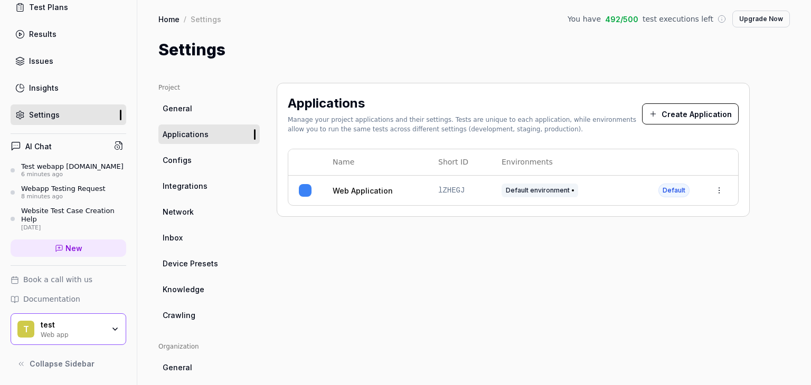
click at [665, 118] on button "Create Application" at bounding box center [690, 113] width 97 height 21
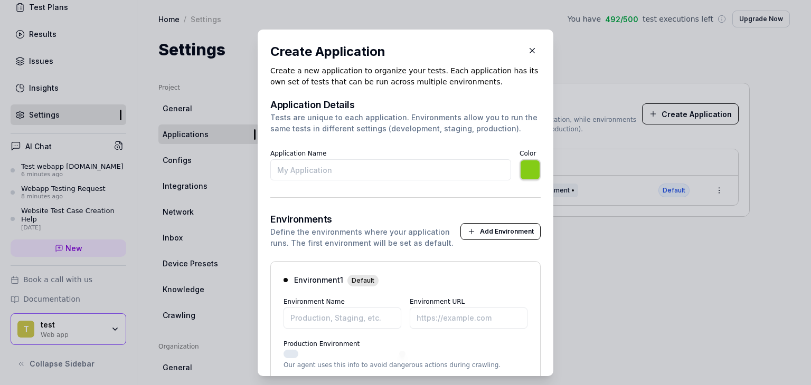
scroll to position [70, 0]
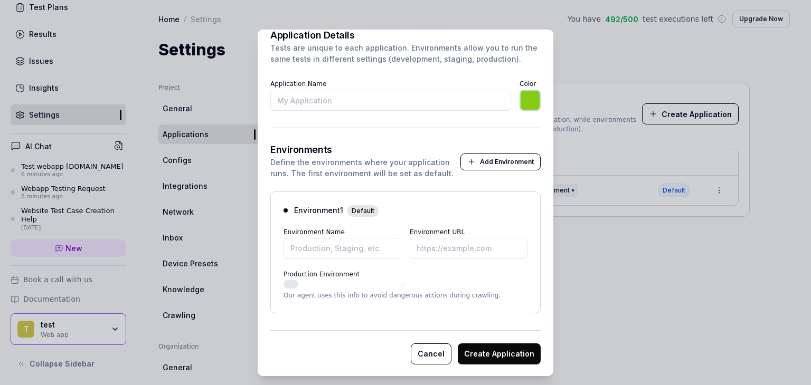
click at [295, 99] on input "Application Name" at bounding box center [390, 100] width 241 height 21
type input "*******"
click at [276, 142] on form "Application Details Tests are unique to each application. Environments allow yo…" at bounding box center [405, 198] width 270 height 334
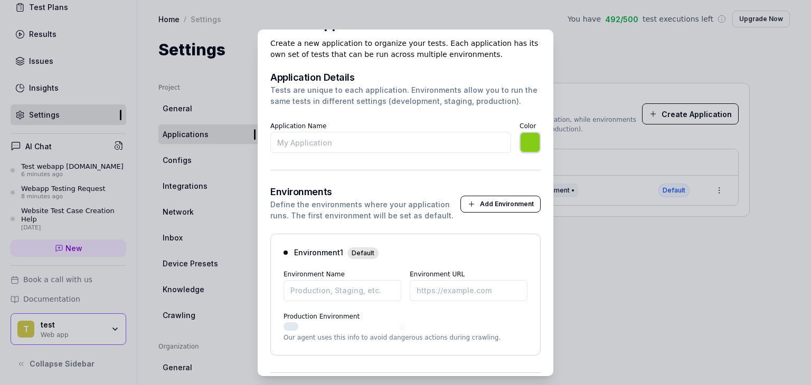
scroll to position [0, 0]
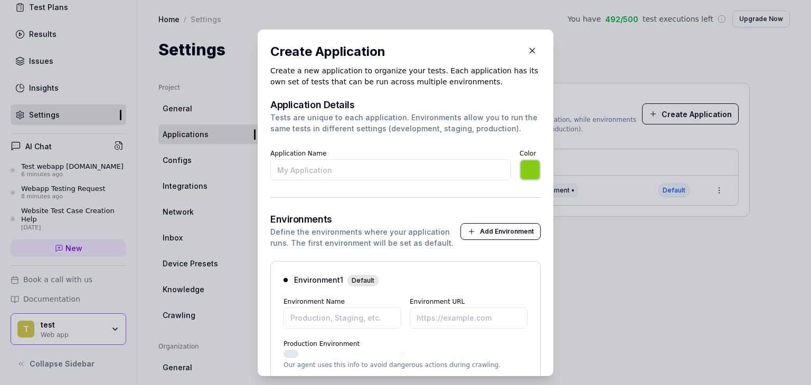
click at [286, 117] on div "Tests are unique to each application. Environments allow you to run the same te…" at bounding box center [405, 123] width 270 height 22
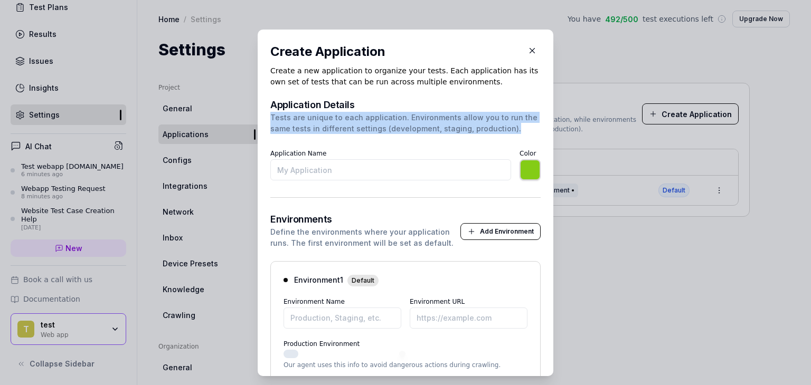
click at [286, 117] on div "Tests are unique to each application. Environments allow you to run the same te…" at bounding box center [405, 123] width 270 height 22
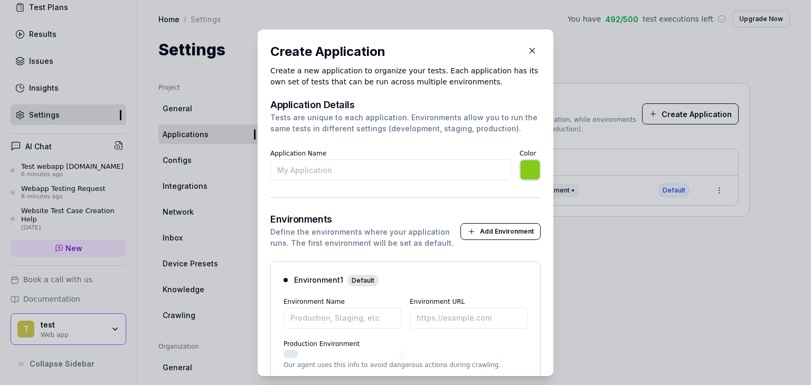
click at [289, 135] on div "Application Details Tests are unique to each application. Environments allow yo…" at bounding box center [405, 140] width 270 height 80
click at [289, 171] on input "Application Name" at bounding box center [390, 169] width 241 height 21
type input "test"
type input "*******"
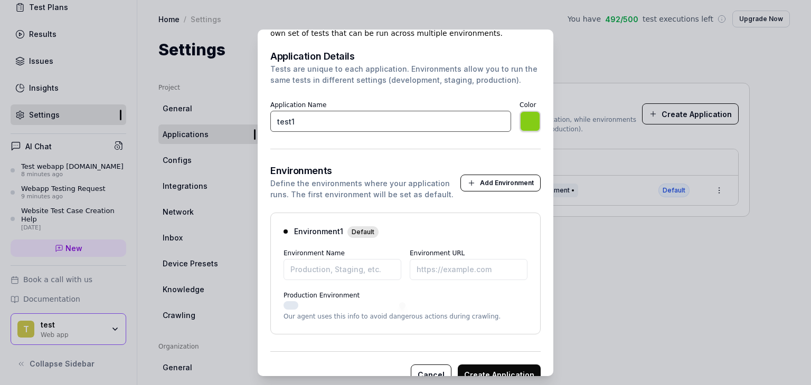
scroll to position [62, 0]
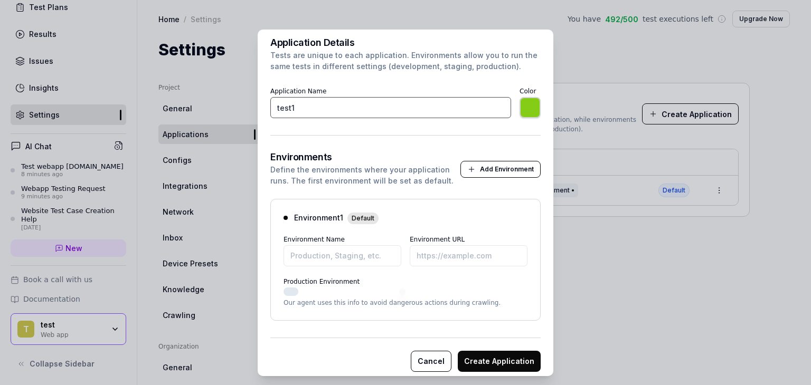
type input "test1"
click at [307, 260] on input "Environment Name" at bounding box center [342, 255] width 118 height 21
type input "*******"
type input "Staging"
click at [418, 258] on input "Environment URL" at bounding box center [469, 255] width 118 height 21
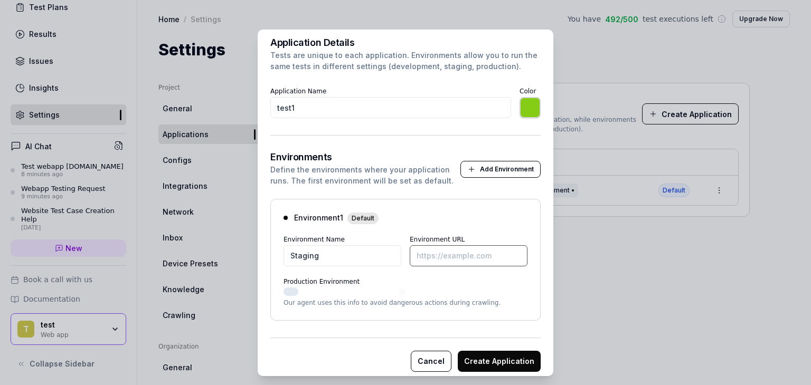
paste input "[URL][DOMAIN_NAME]"
type input "*******"
click at [287, 290] on button "Production Environment" at bounding box center [290, 292] width 15 height 8
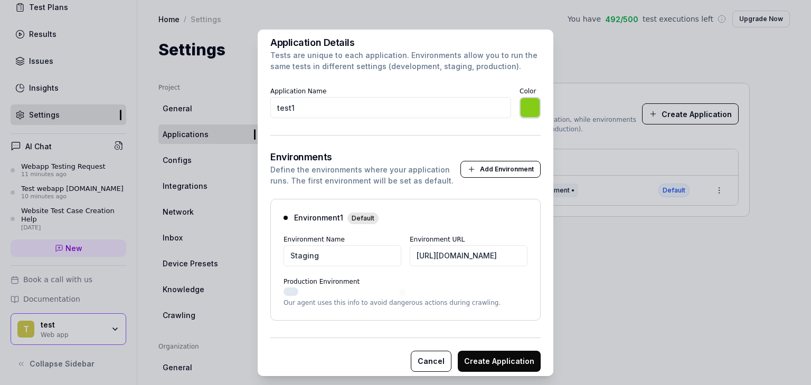
click at [491, 361] on button "Create Application" at bounding box center [499, 361] width 83 height 21
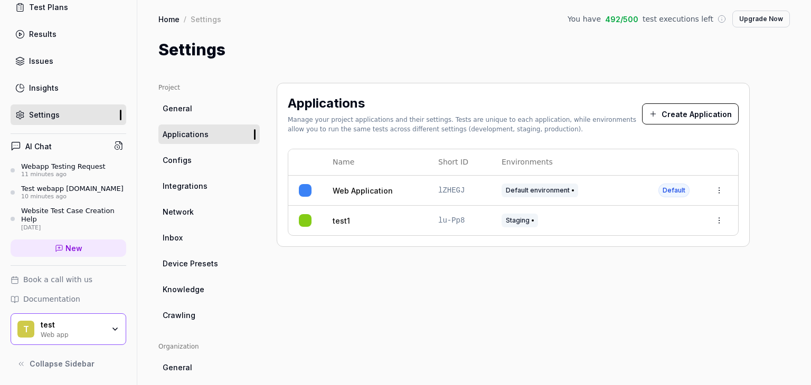
click at [46, 163] on div "Webapp Testing Request" at bounding box center [63, 167] width 84 height 8
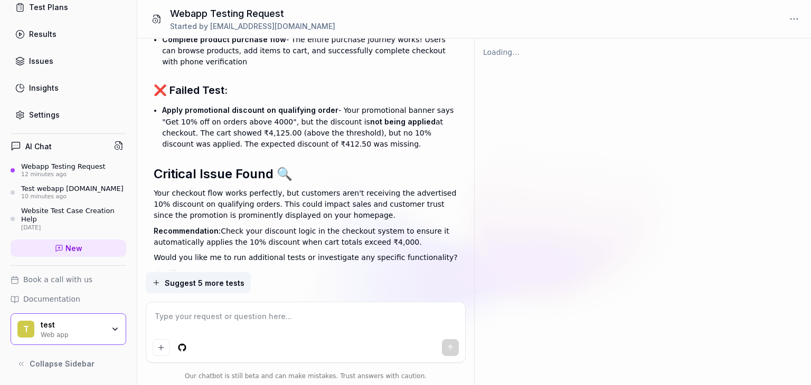
click at [233, 325] on textarea at bounding box center [306, 322] width 306 height 26
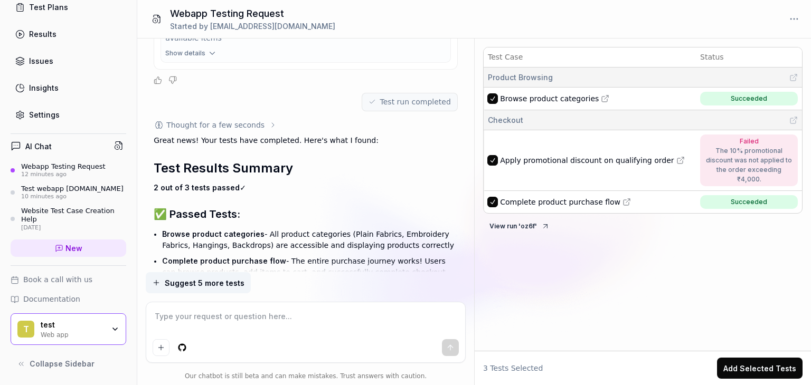
scroll to position [703, 0]
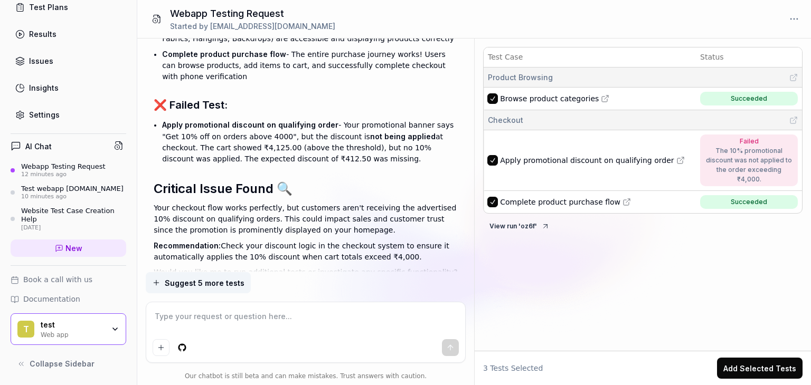
click at [220, 327] on textarea at bounding box center [306, 322] width 306 height 26
paste textarea "[URL][DOMAIN_NAME]"
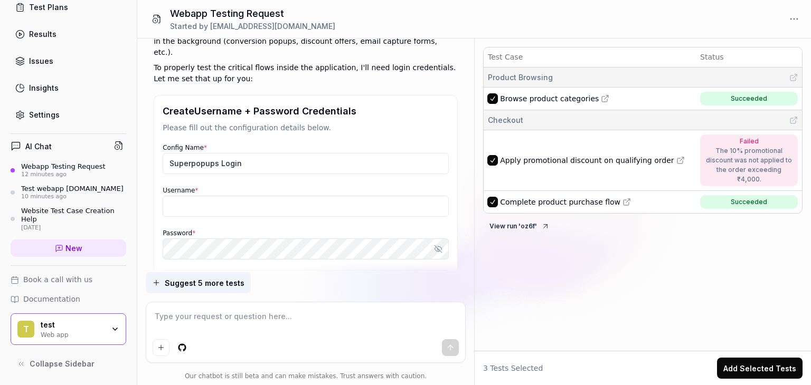
scroll to position [1124, 0]
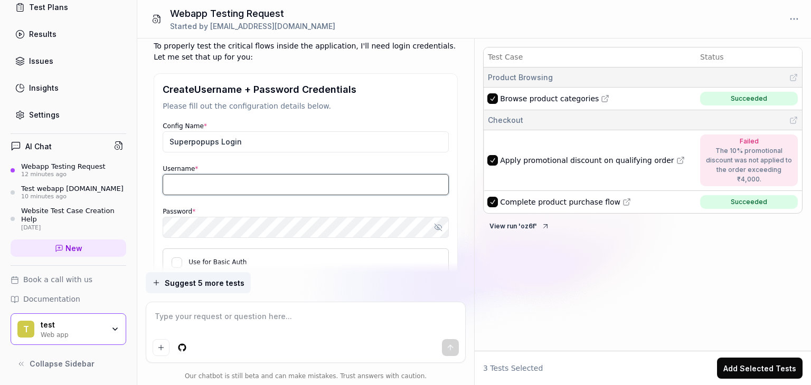
click at [191, 174] on input "Username *" at bounding box center [306, 184] width 286 height 21
click at [192, 174] on input "Username *" at bounding box center [306, 184] width 286 height 21
click at [176, 174] on input "Username *" at bounding box center [306, 184] width 286 height 21
click at [195, 174] on input "Username *" at bounding box center [306, 184] width 286 height 21
click at [181, 174] on input "Username *" at bounding box center [306, 184] width 286 height 21
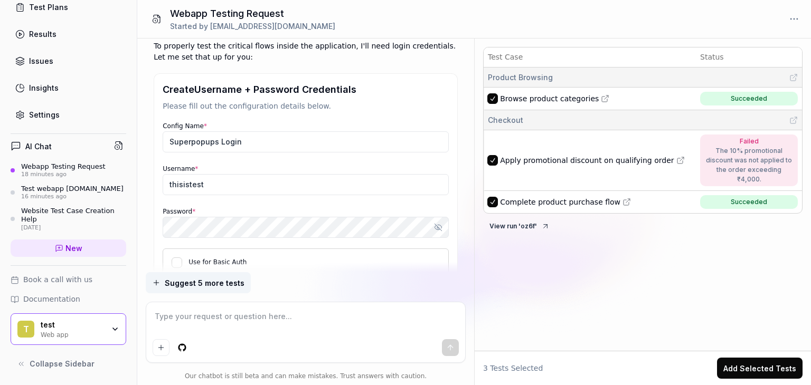
click at [174, 195] on div "Config Name * Superpopups Login Username * thisistest Password * Show password …" at bounding box center [306, 198] width 286 height 157
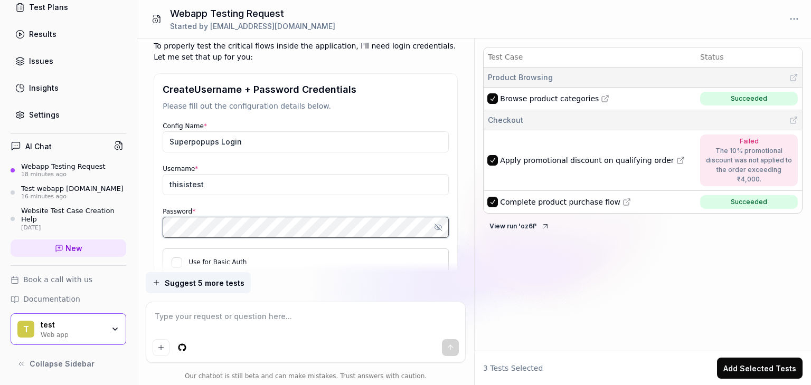
click at [163, 288] on button "Save" at bounding box center [179, 298] width 32 height 21
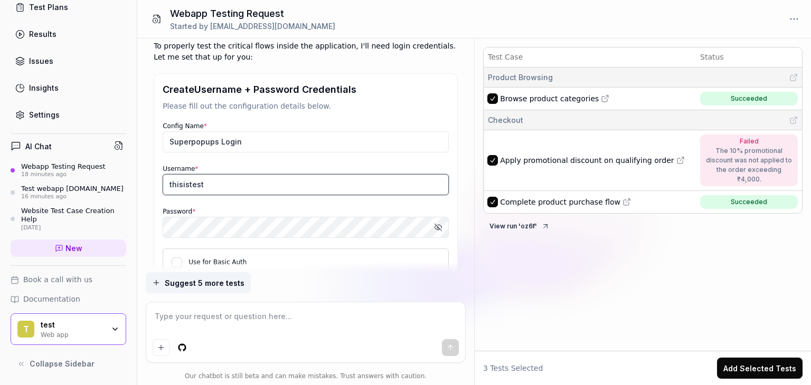
click at [211, 174] on input "thisistest" at bounding box center [306, 184] width 286 height 21
click at [178, 258] on button "Use for Basic Auth" at bounding box center [177, 263] width 11 height 11
click at [442, 223] on icon "button" at bounding box center [438, 227] width 8 height 8
click at [182, 288] on button "Save" at bounding box center [179, 298] width 32 height 21
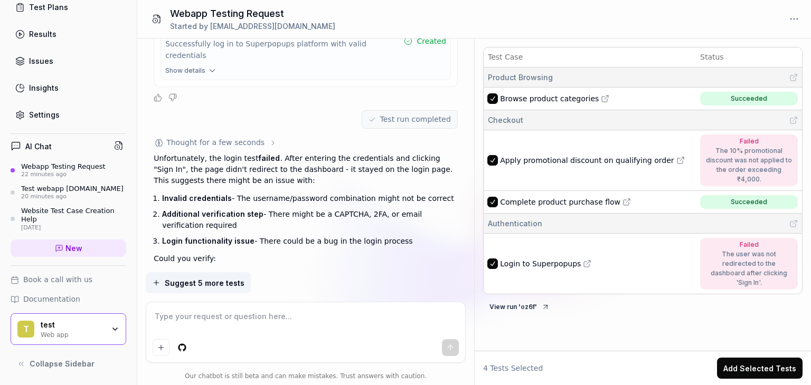
scroll to position [1430, 0]
click at [176, 194] on span "Invalid credentials" at bounding box center [197, 198] width 70 height 9
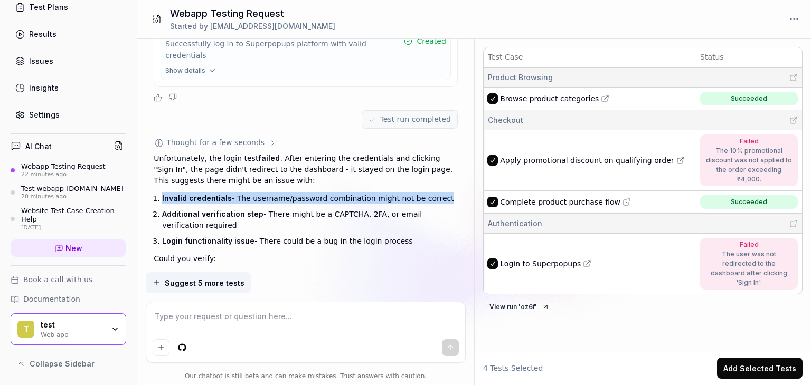
click at [176, 194] on span "Invalid credentials" at bounding box center [197, 198] width 70 height 9
click at [214, 194] on span "Invalid credentials" at bounding box center [197, 198] width 70 height 9
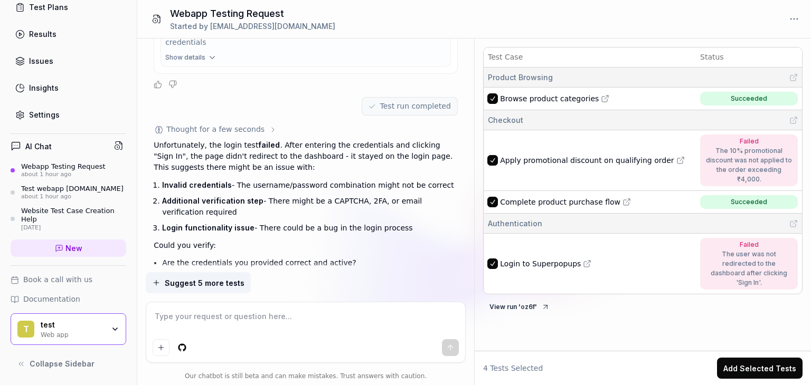
scroll to position [1488, 0]
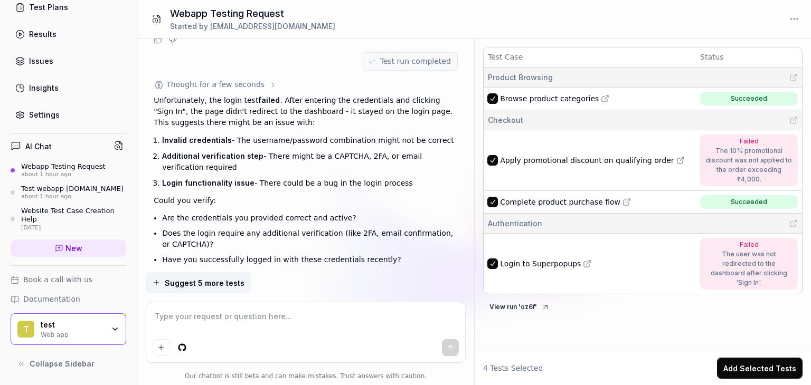
click at [169, 313] on textarea at bounding box center [306, 322] width 306 height 26
paste textarea "[EMAIL_ADDRESS][DOMAIN_NAME]"
paste textarea "Bhaveshfresh@1"
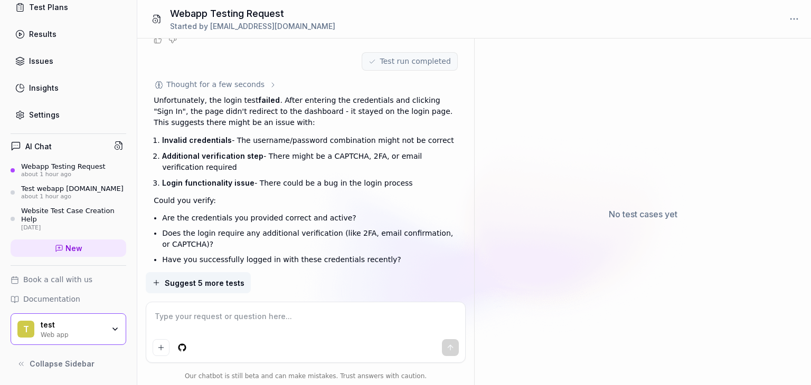
scroll to position [1735, 0]
